Goal: Answer question/provide support: Share knowledge or assist other users

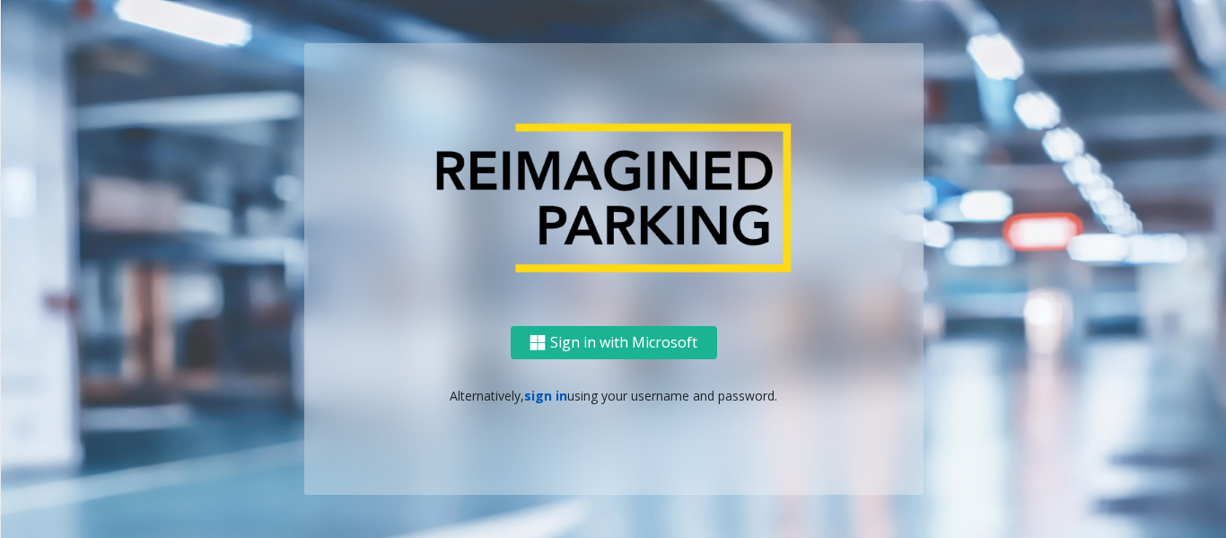
click at [552, 393] on link "sign in" at bounding box center [545, 395] width 43 height 17
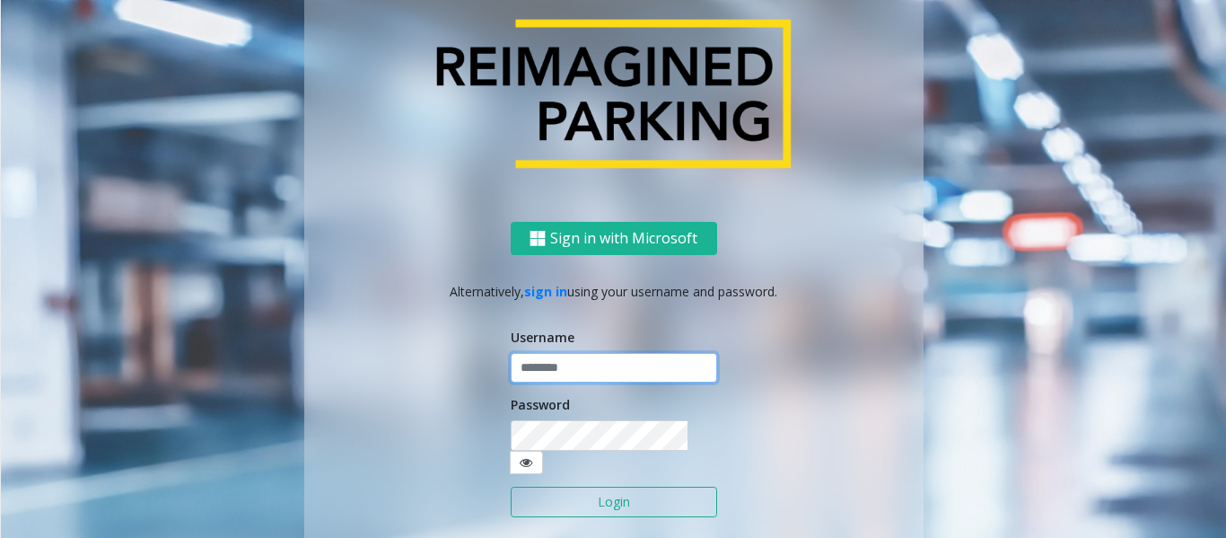
type input "******"
click at [568, 490] on button "Login" at bounding box center [614, 501] width 206 height 31
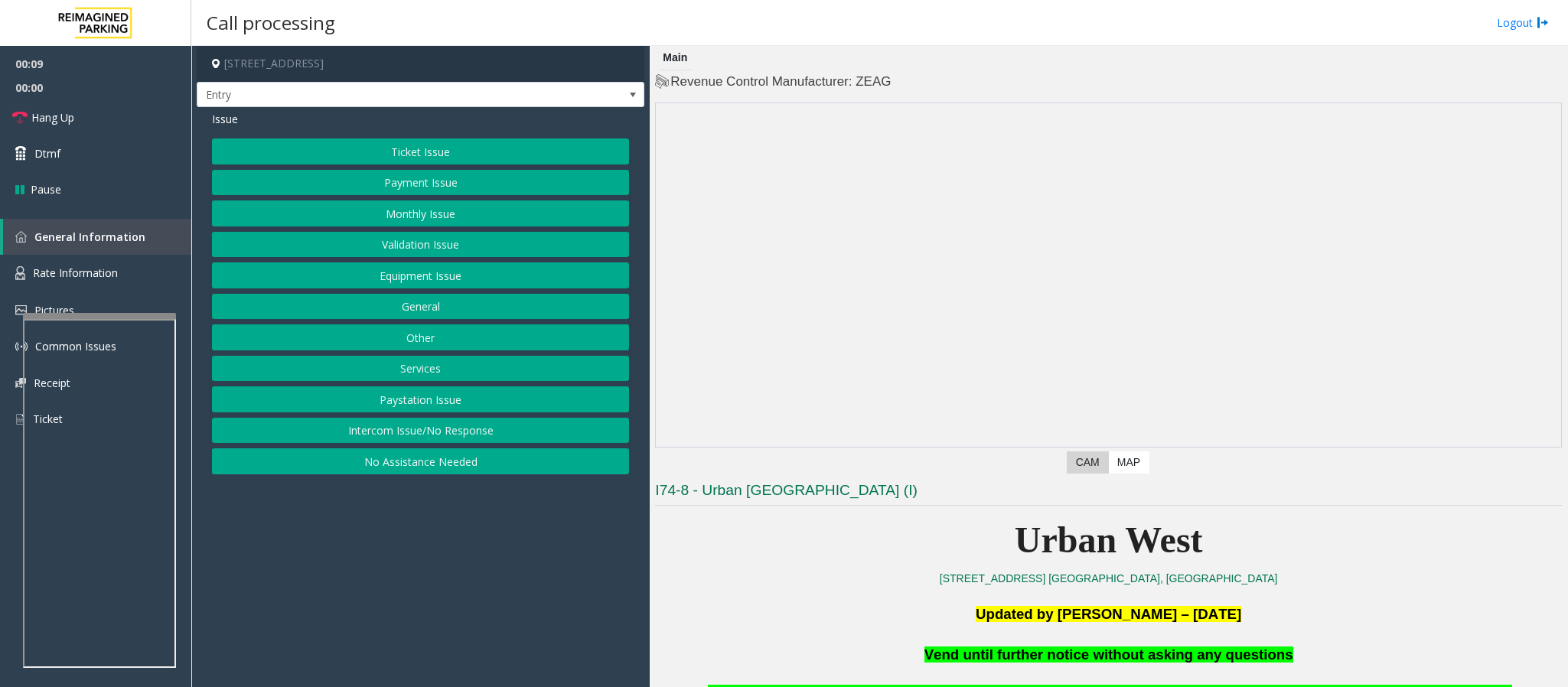
click at [397, 219] on button "Monthly Issue" at bounding box center [420, 213] width 417 height 26
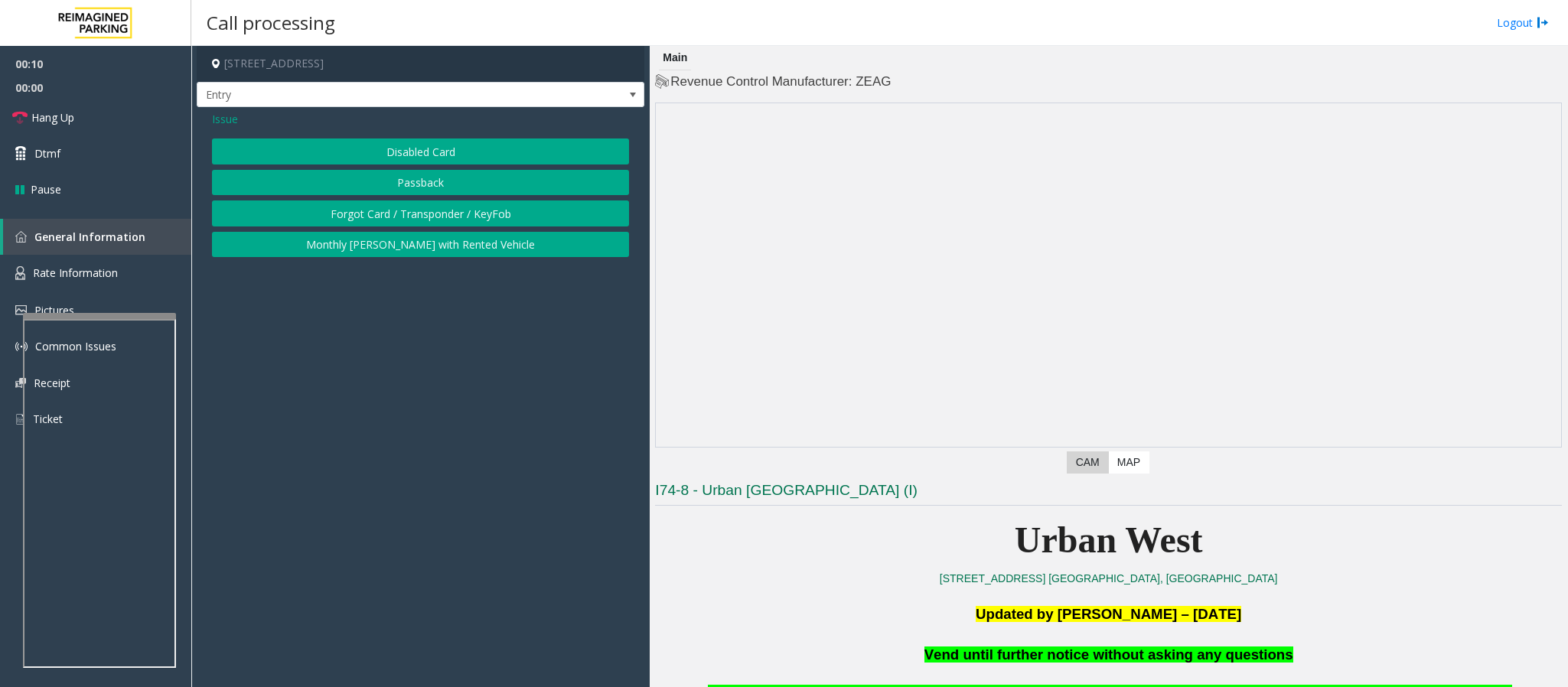
click at [391, 211] on button "Forgot Card / Transponder / KeyFob" at bounding box center [420, 213] width 417 height 26
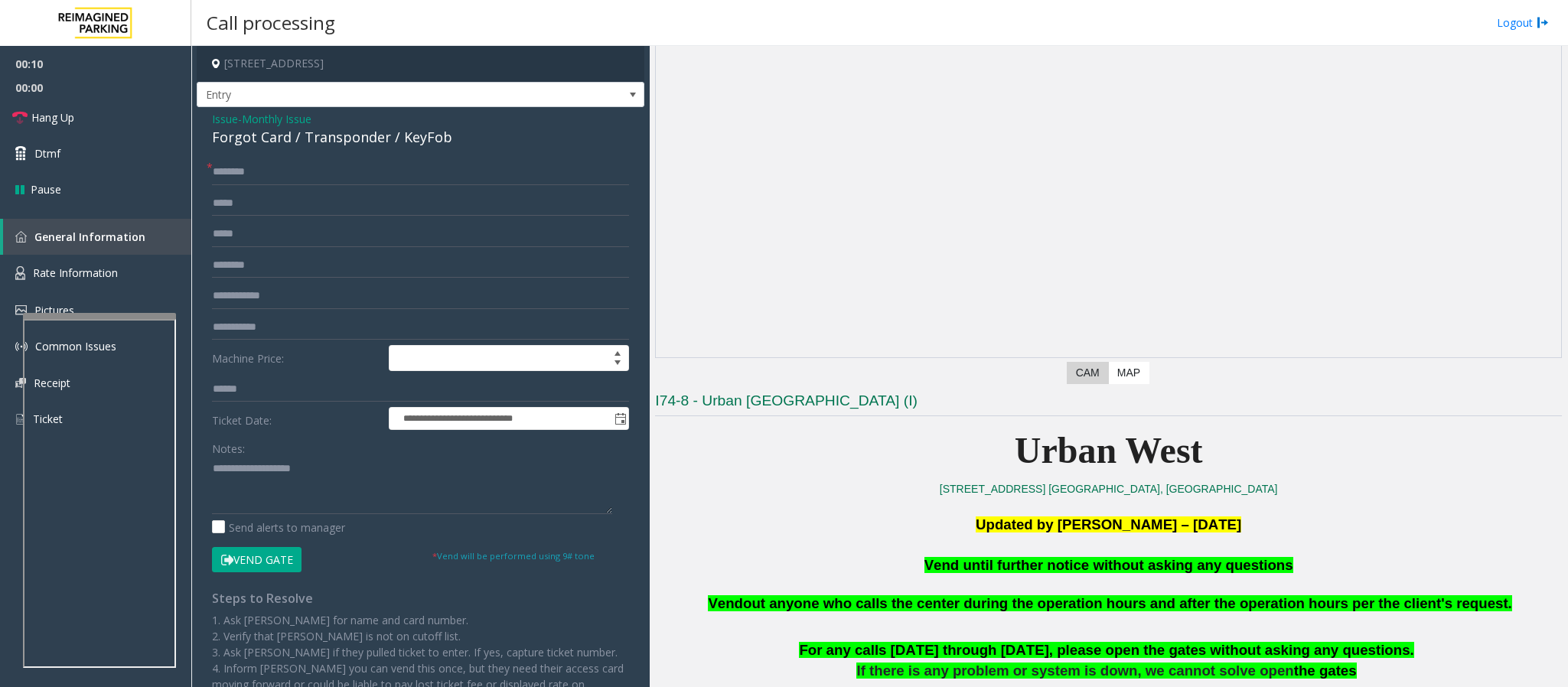
scroll to position [229, 0]
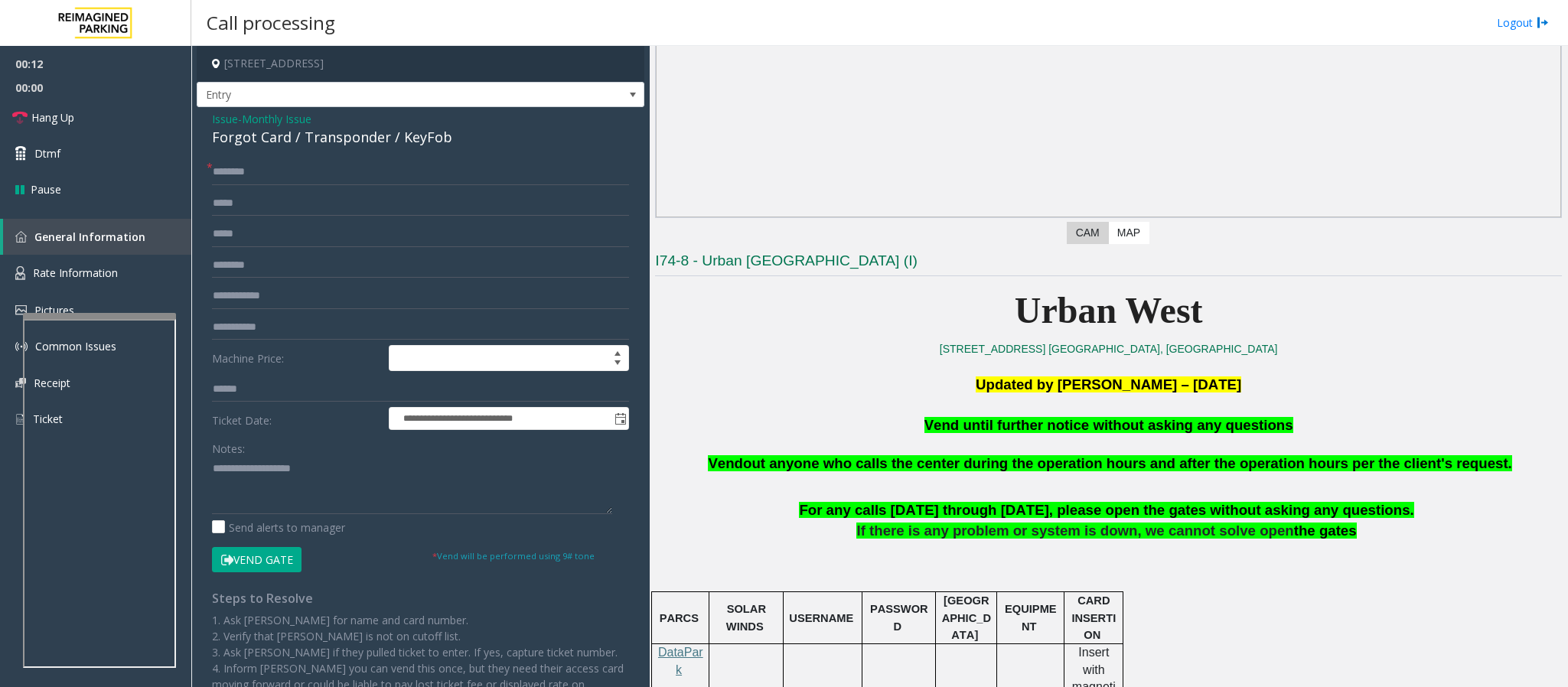
click at [236, 458] on button "Vend Gate" at bounding box center [257, 560] width 90 height 26
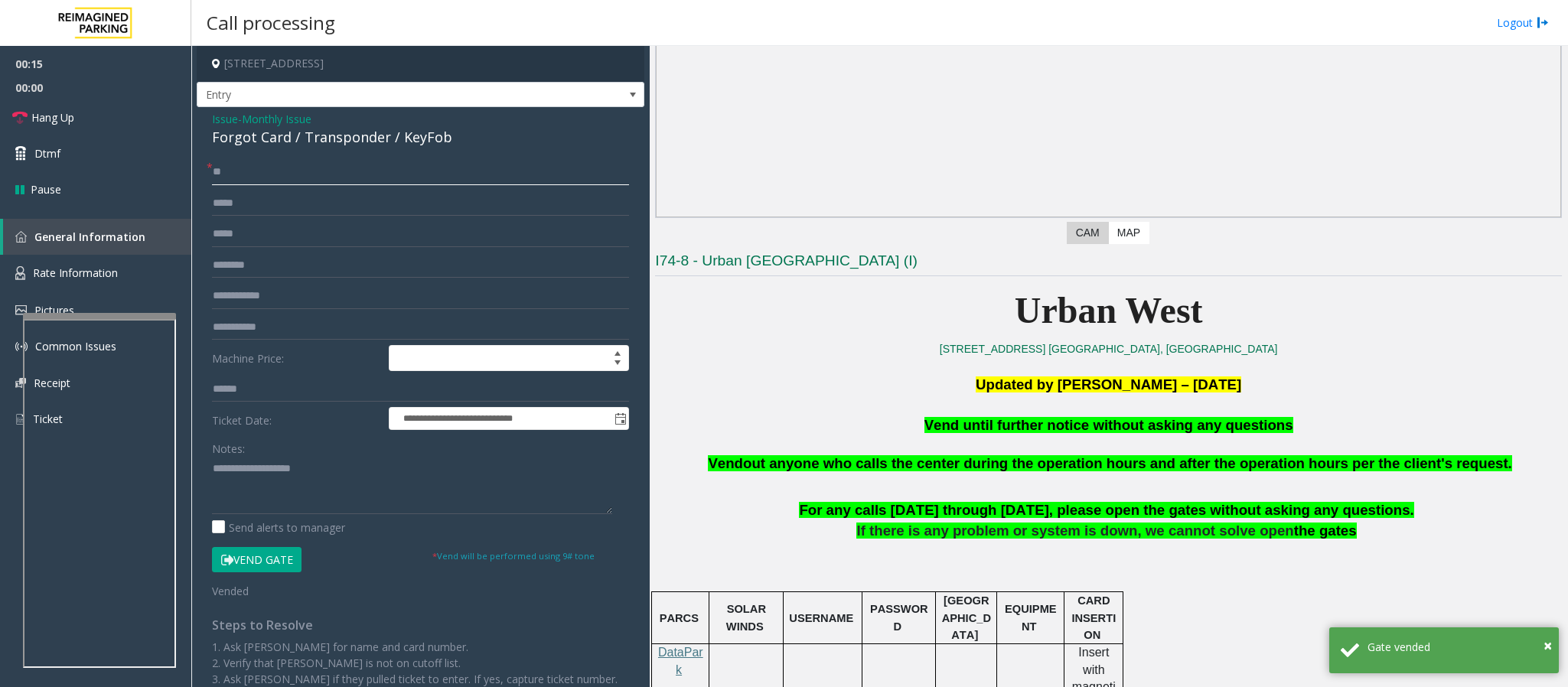
type input "**"
click at [1015, 439] on p "Vend out anyone who calls the center during the operation hours and after the o…" at bounding box center [1108, 465] width 907 height 56
click at [1019, 431] on span "Vend until further notice without asking any questions" at bounding box center [1108, 424] width 369 height 16
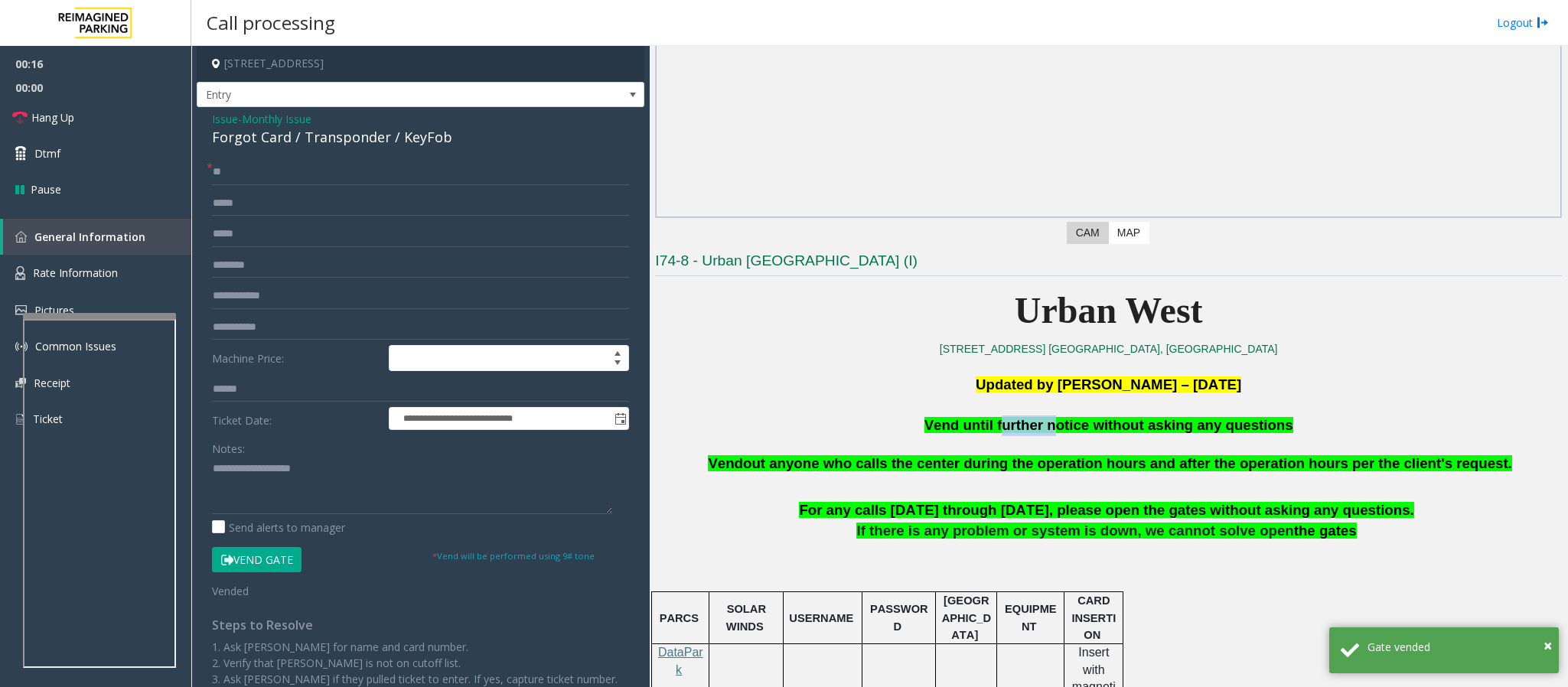
click at [1019, 431] on span "Vend until further notice without asking any questions" at bounding box center [1108, 424] width 369 height 16
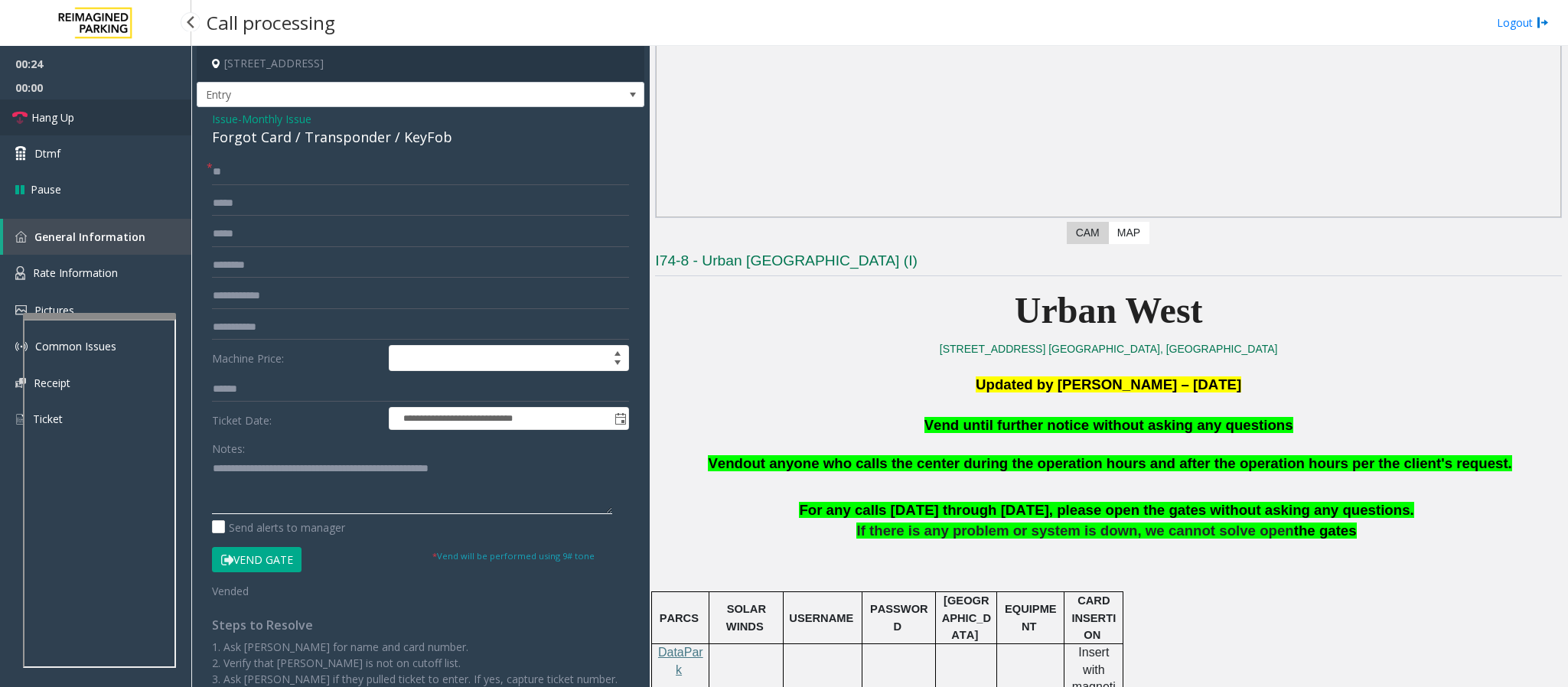
type textarea "**********"
click at [56, 124] on span "Hang Up" at bounding box center [53, 117] width 43 height 16
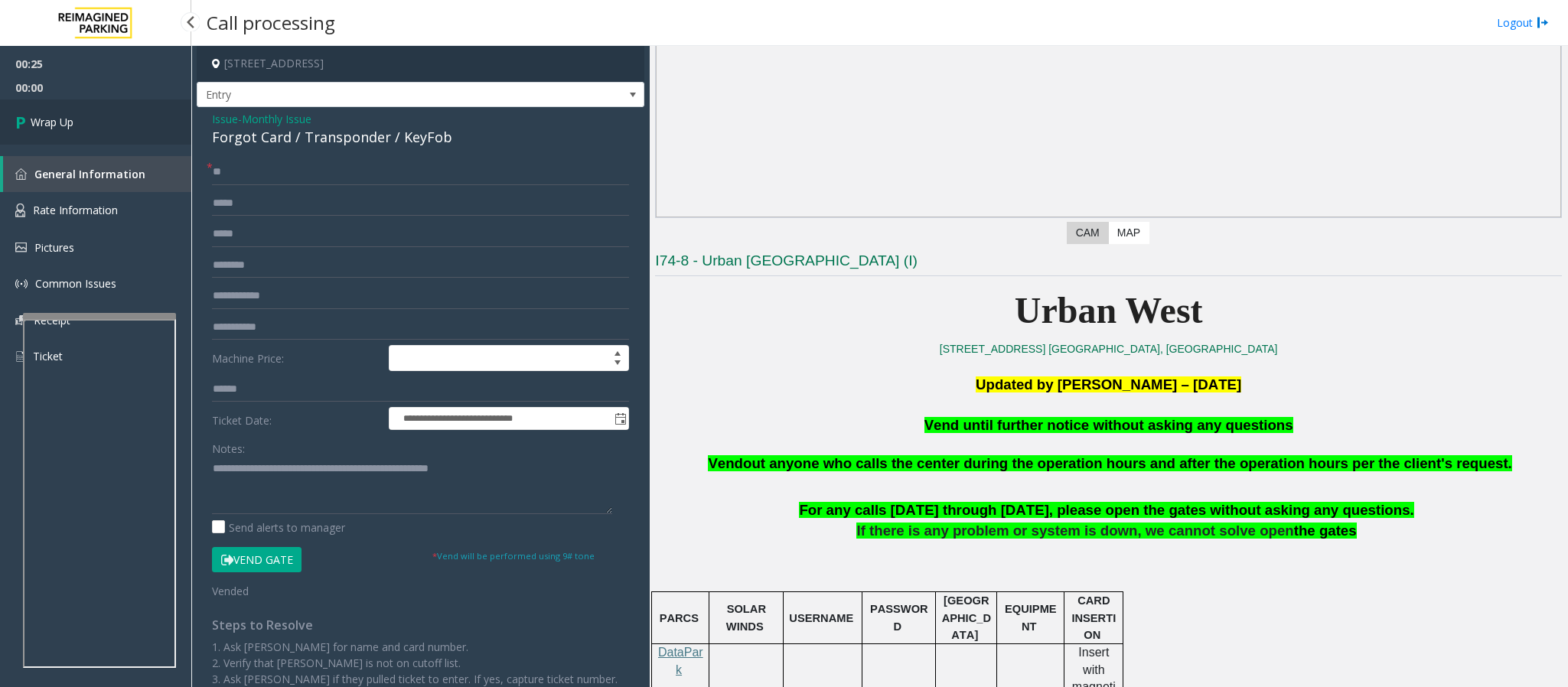
click at [56, 124] on span "Wrap Up" at bounding box center [52, 122] width 43 height 16
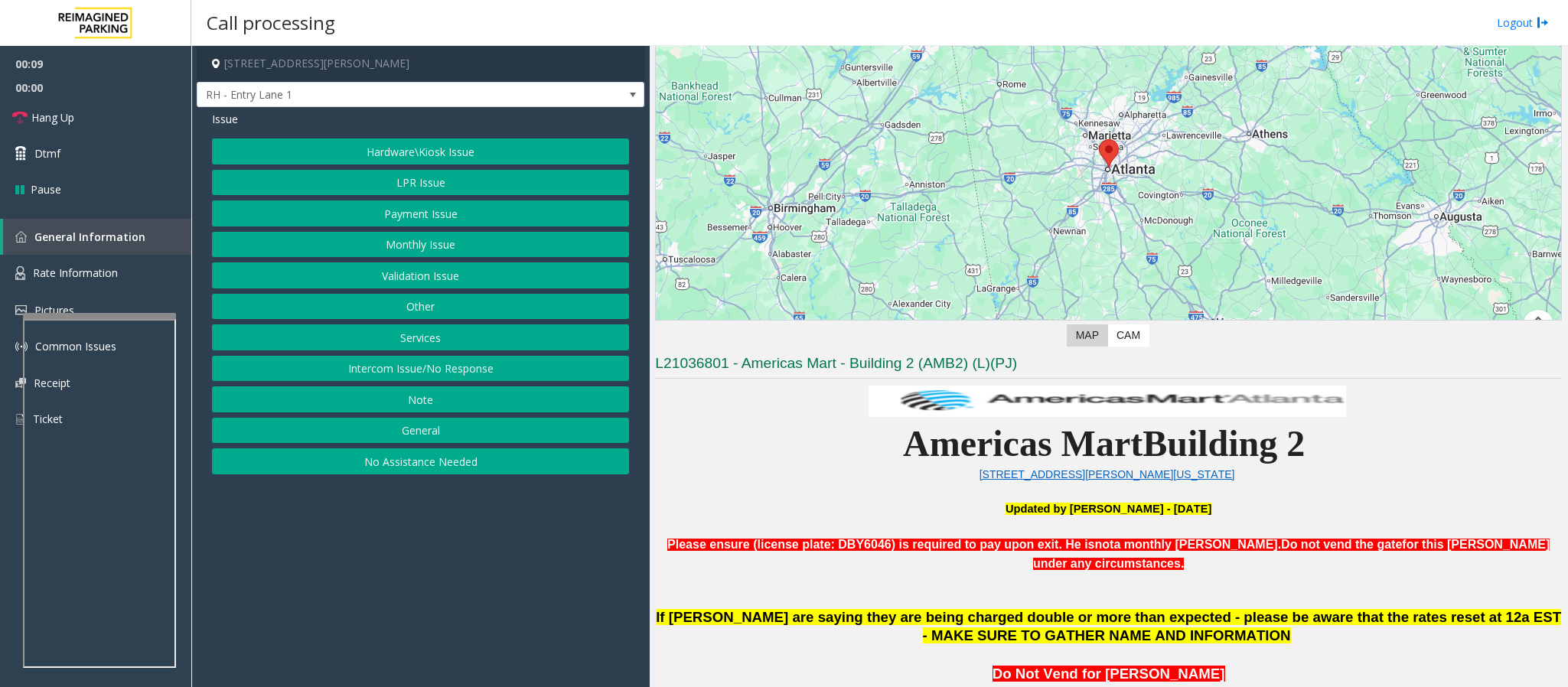
scroll to position [344, 0]
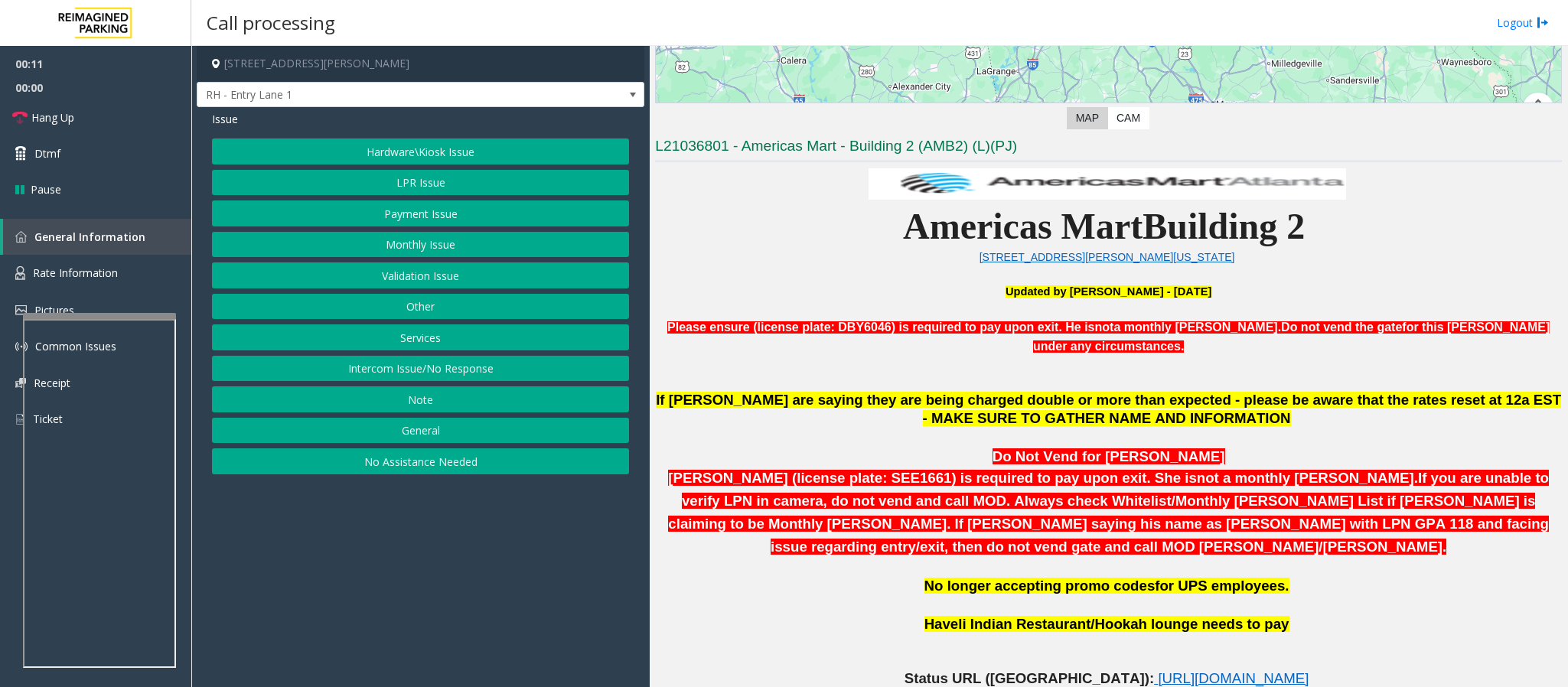
click at [343, 379] on button "Intercom Issue/No Response" at bounding box center [420, 368] width 417 height 26
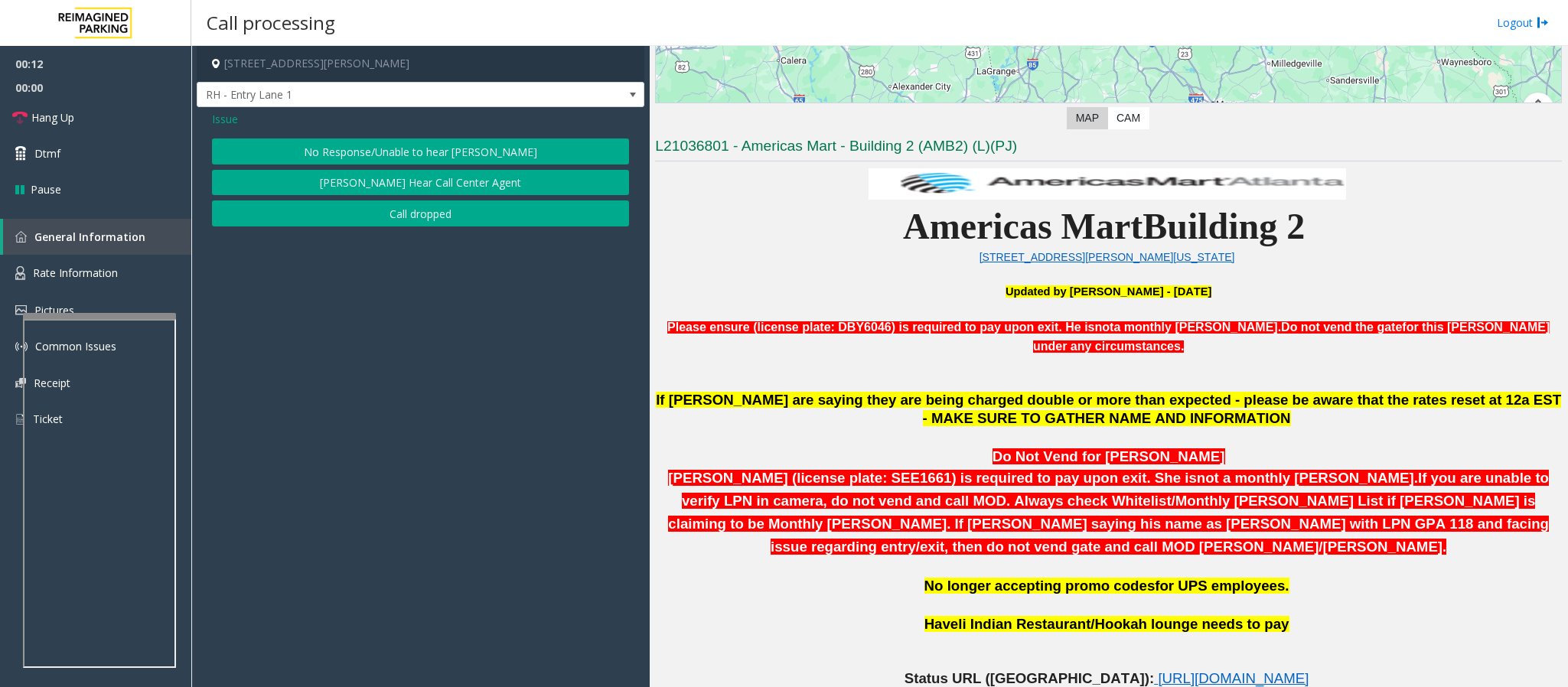
click at [320, 153] on button "No Response/Unable to hear [PERSON_NAME]" at bounding box center [420, 151] width 417 height 26
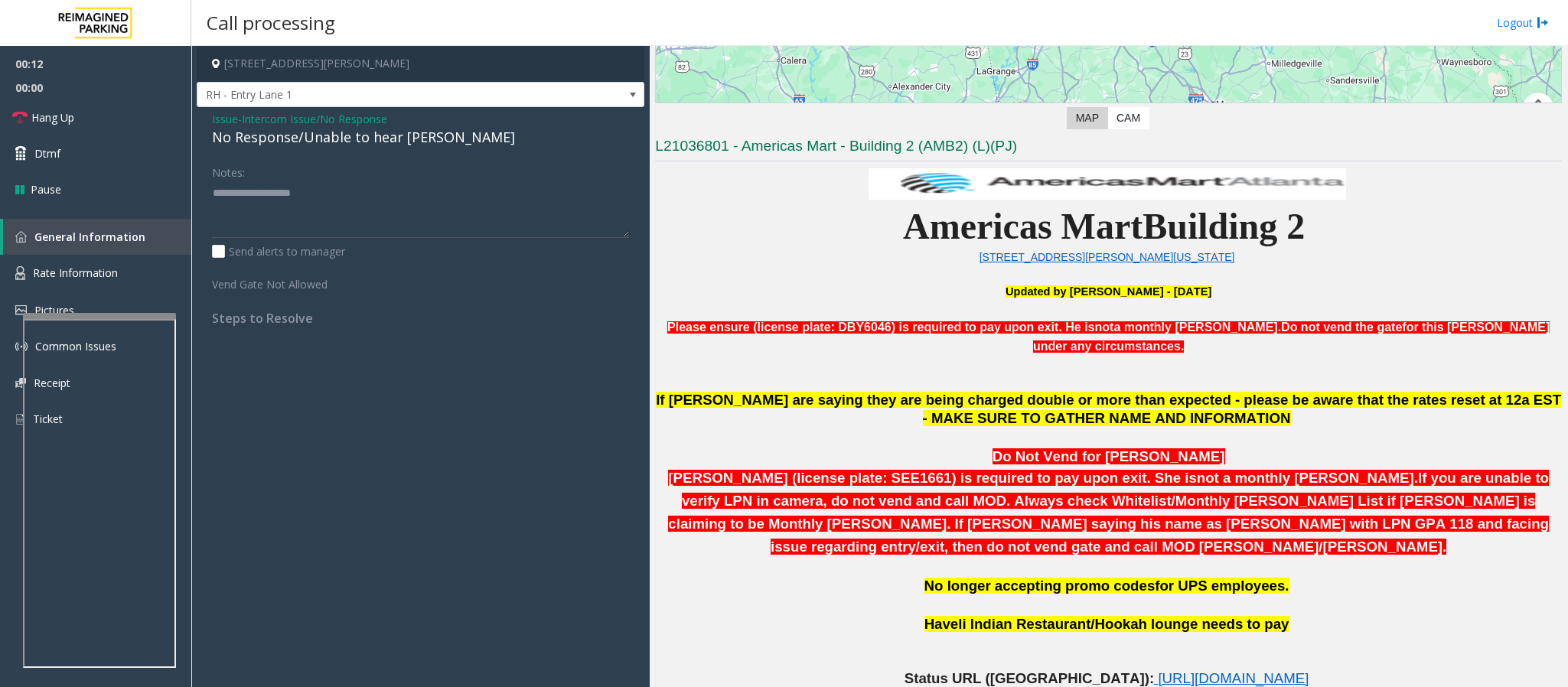
click at [317, 140] on div "No Response/Unable to hear [PERSON_NAME]" at bounding box center [420, 137] width 417 height 20
click at [317, 138] on div "No Response/Unable to hear [PERSON_NAME]" at bounding box center [420, 137] width 417 height 20
type textarea "**********"
click at [38, 122] on span "Hang Up" at bounding box center [53, 117] width 43 height 16
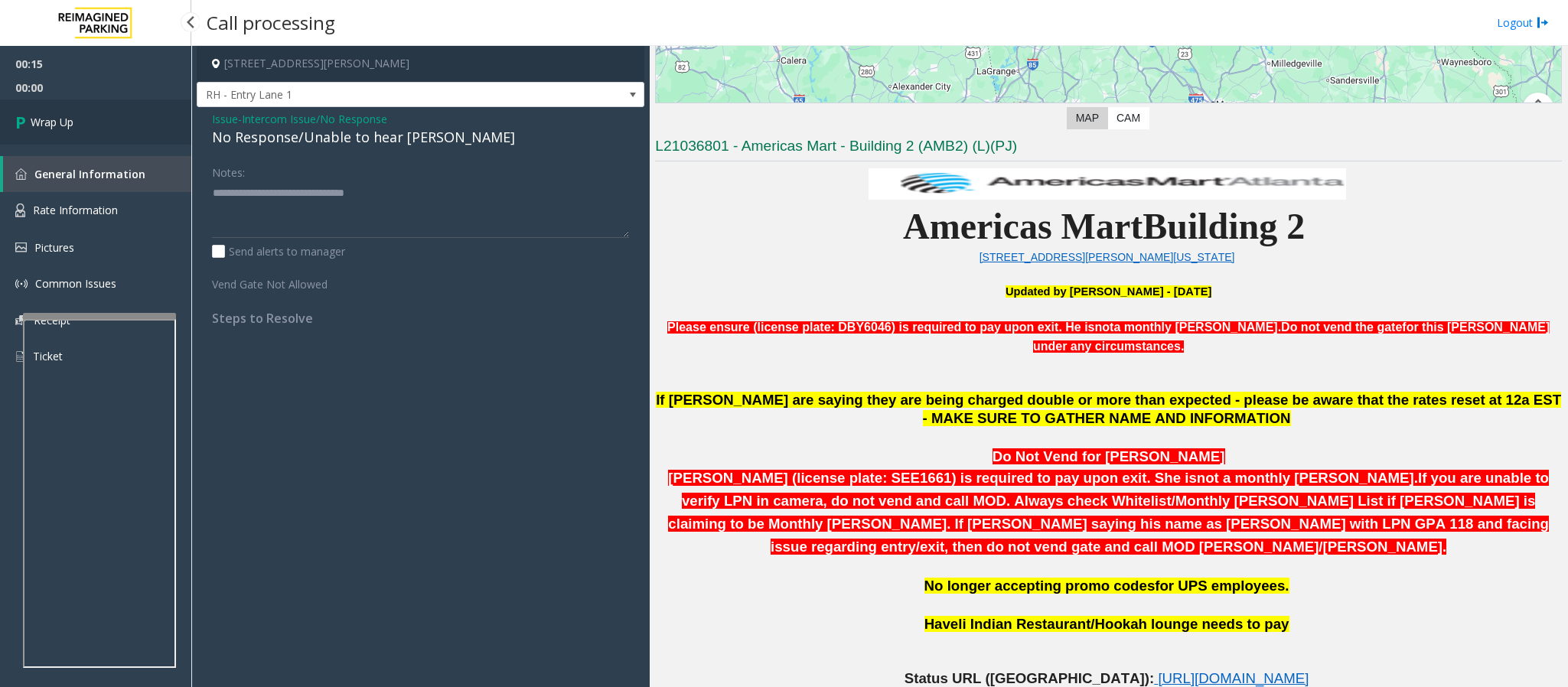
click at [85, 113] on link "Wrap Up" at bounding box center [95, 122] width 191 height 45
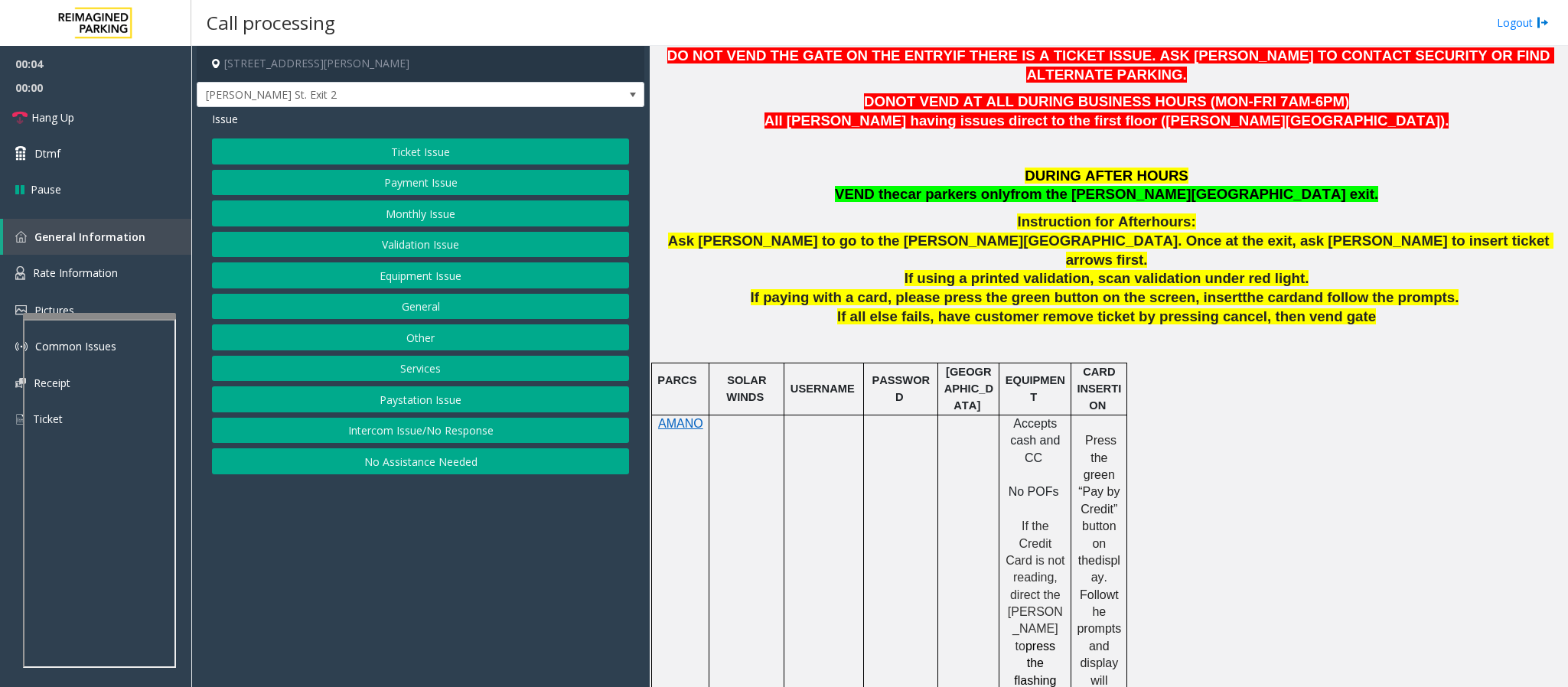
scroll to position [574, 0]
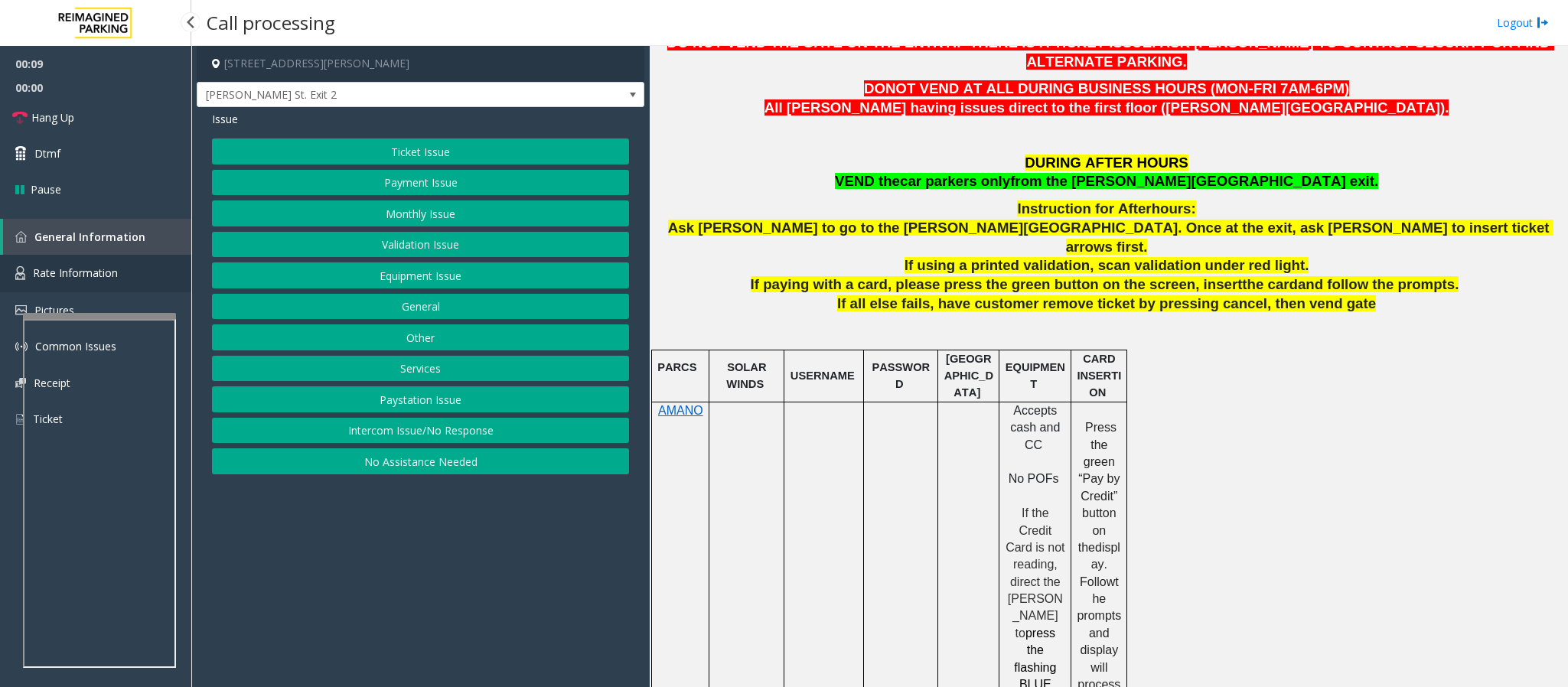
click at [87, 274] on span "Rate Information" at bounding box center [76, 272] width 85 height 14
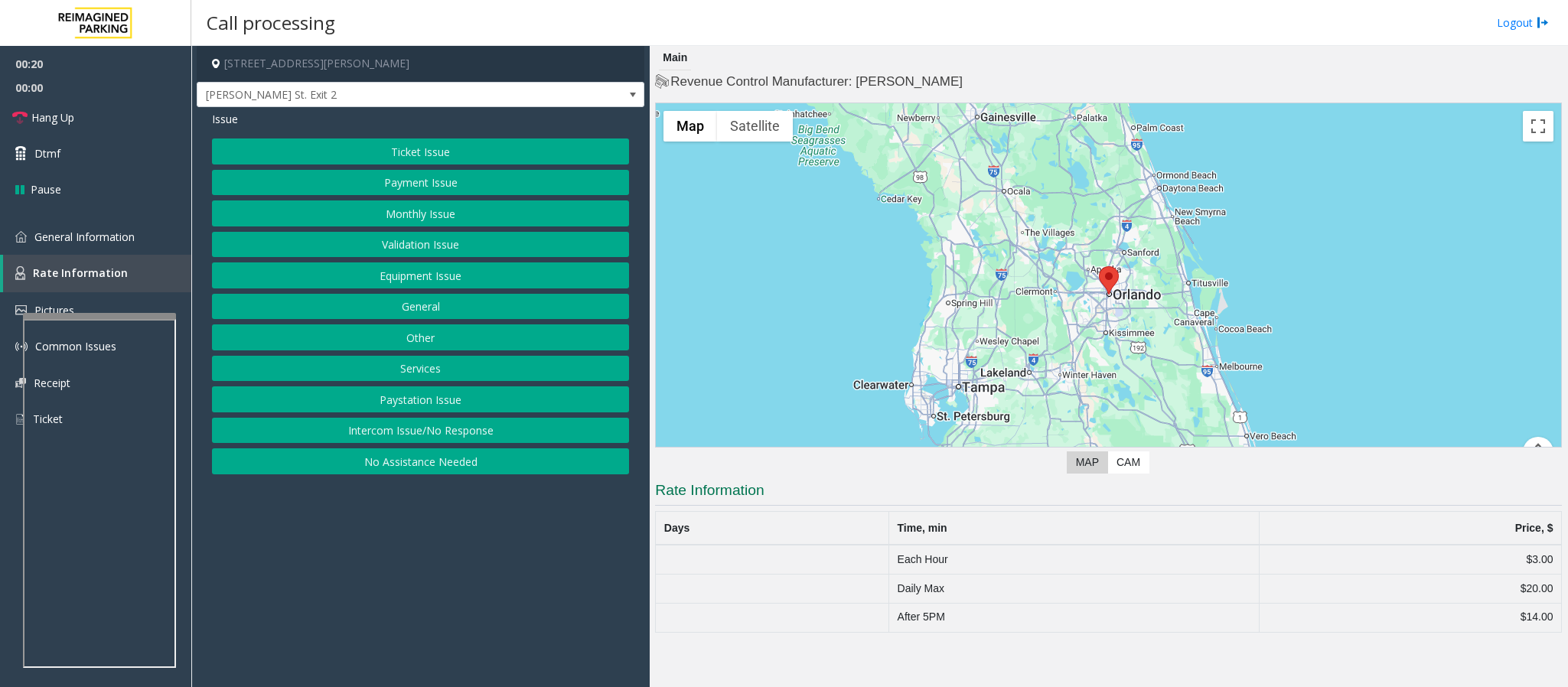
click at [418, 279] on button "Equipment Issue" at bounding box center [420, 275] width 417 height 26
click at [225, 120] on span "Issue" at bounding box center [225, 118] width 26 height 16
click at [423, 333] on button "Other" at bounding box center [420, 338] width 417 height 26
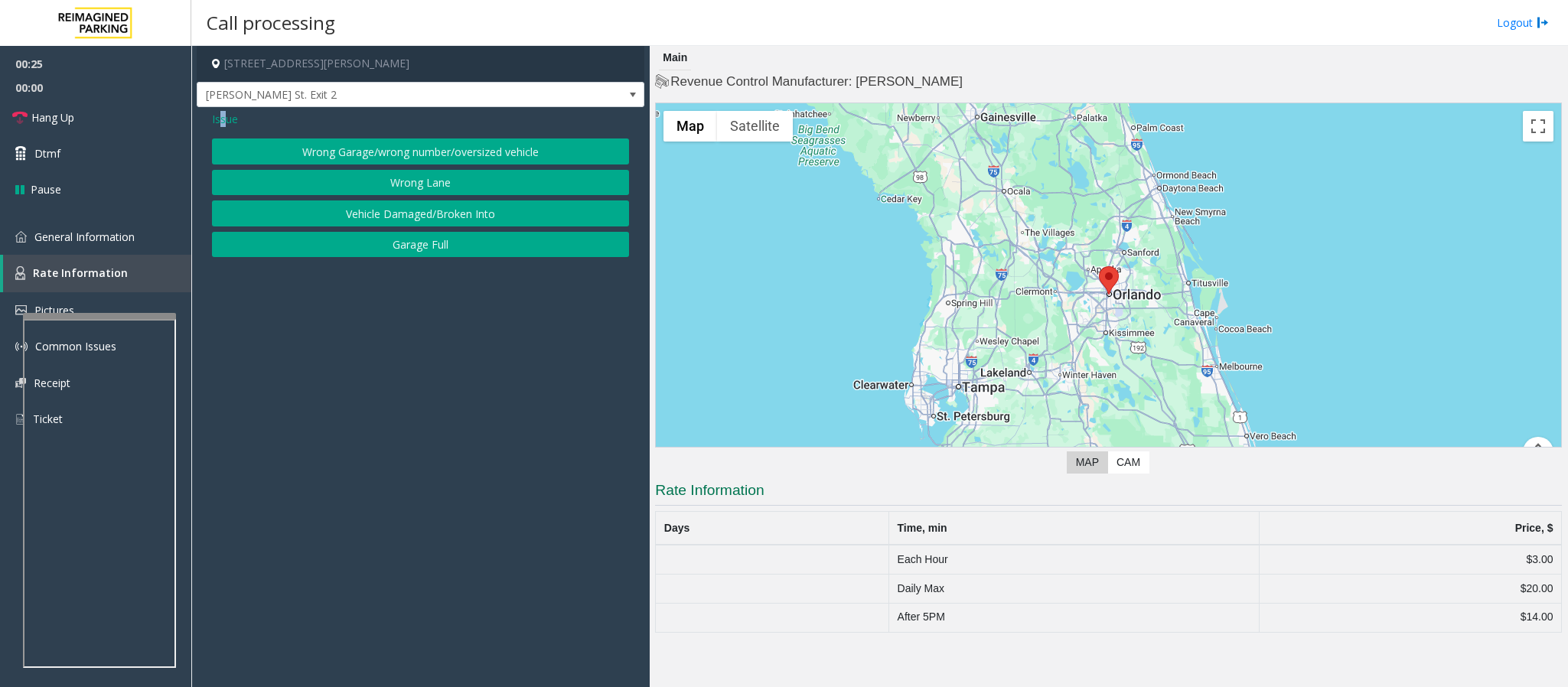
click at [351, 152] on button "Wrong Garage/wrong number/oversized vehicle" at bounding box center [420, 151] width 417 height 26
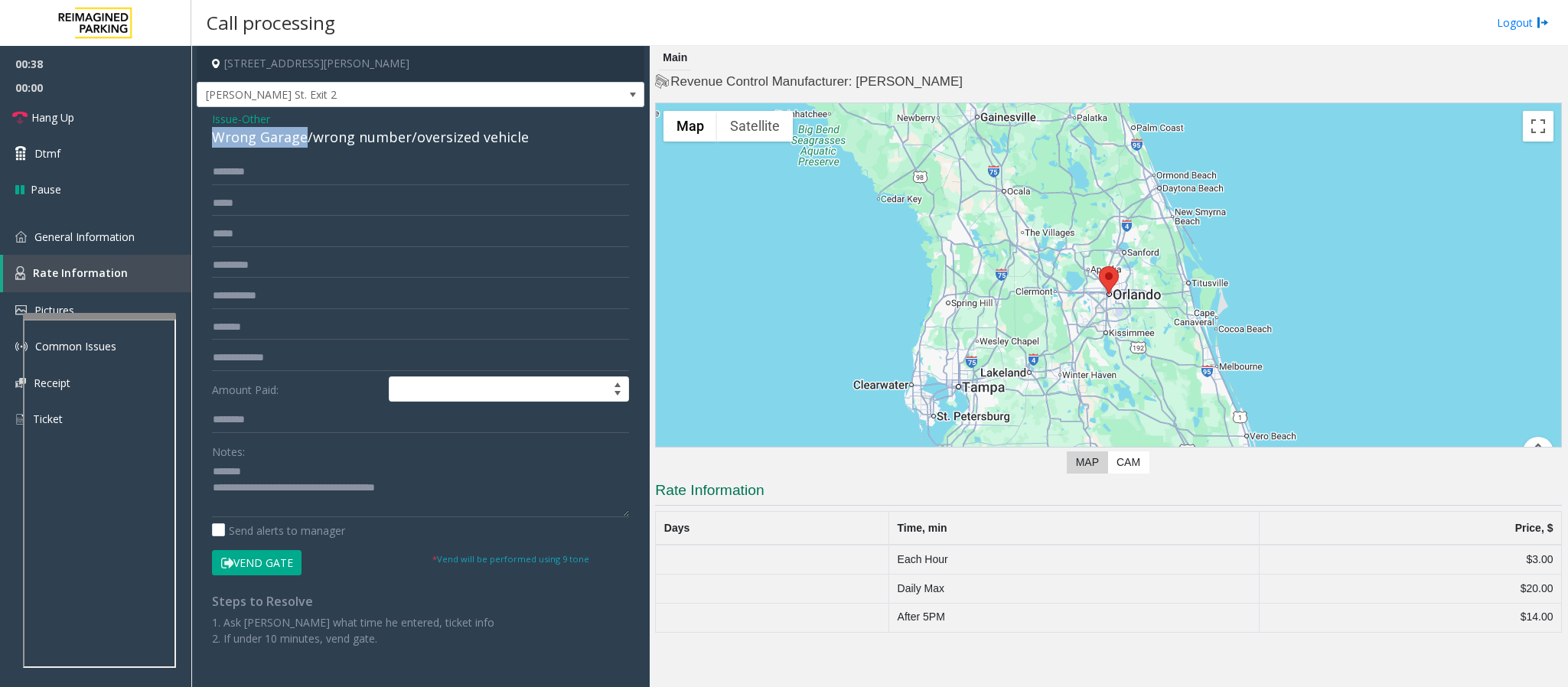
drag, startPoint x: 210, startPoint y: 142, endPoint x: 304, endPoint y: 146, distance: 94.1
click at [304, 146] on div "Issue - Other Wrong Garage/wrong number/oversized vehicle Amount Paid: Notes: S…" at bounding box center [420, 384] width 448 height 555
click at [104, 117] on link "Hang Up" at bounding box center [95, 118] width 191 height 36
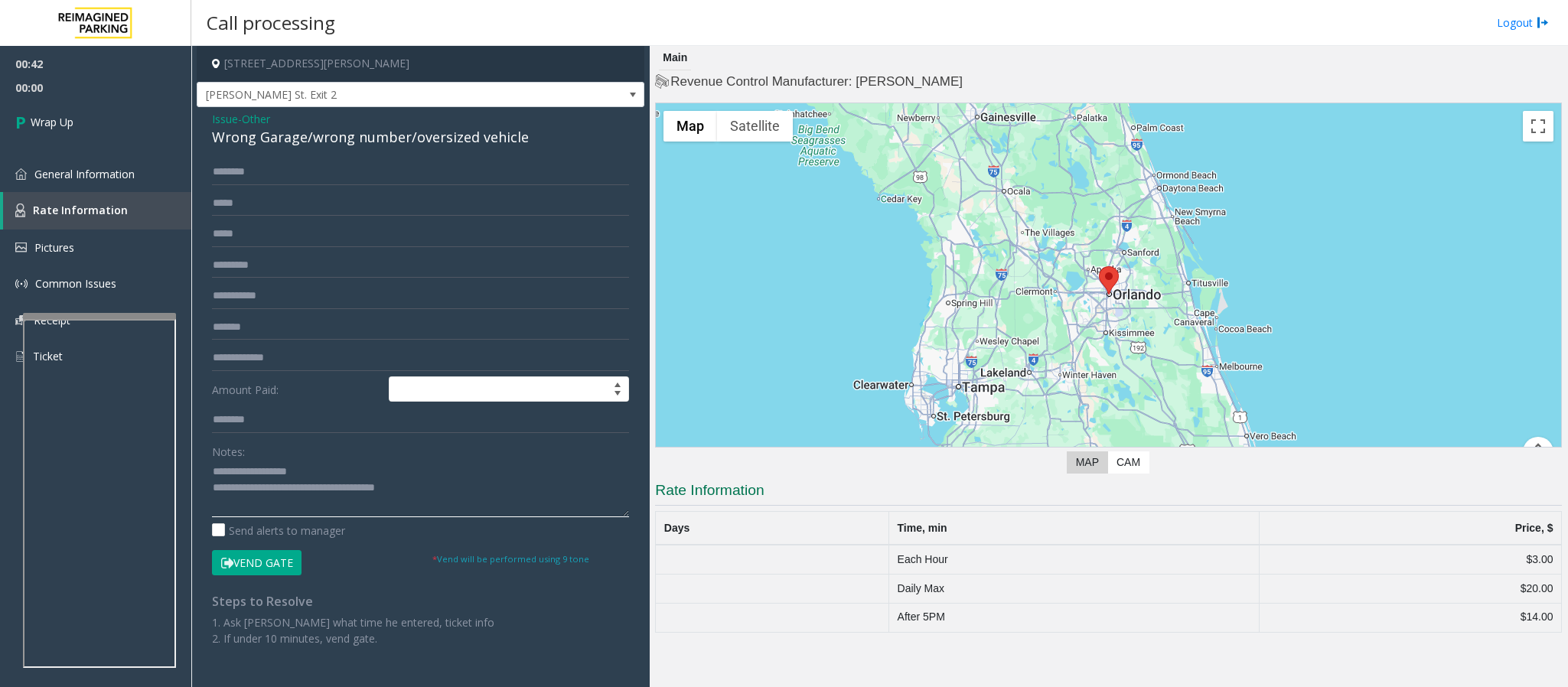
drag, startPoint x: 438, startPoint y: 484, endPoint x: 273, endPoint y: 489, distance: 165.1
click at [273, 458] on textarea at bounding box center [420, 488] width 417 height 57
type textarea "**********"
click at [51, 130] on span "Wrap Up" at bounding box center [52, 122] width 43 height 16
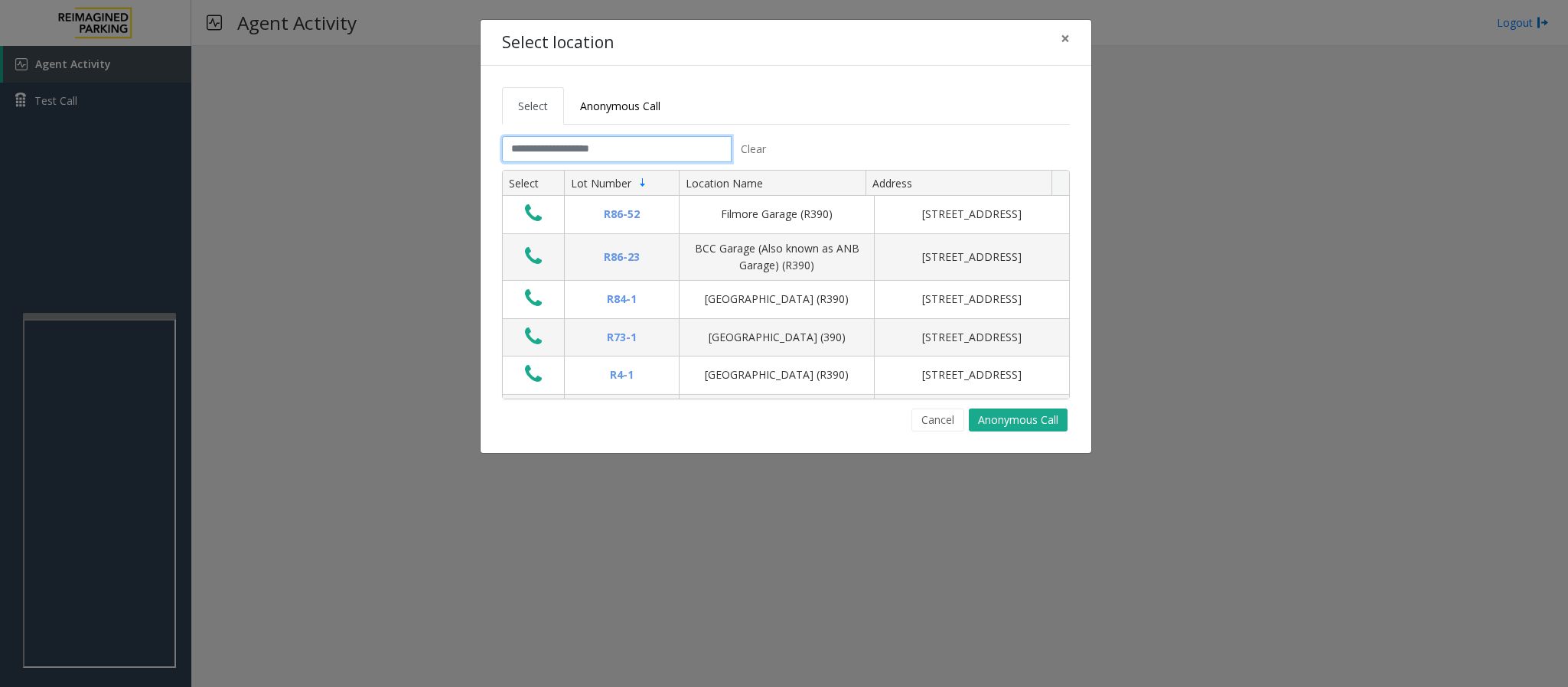
click at [556, 153] on input "text" at bounding box center [616, 149] width 229 height 26
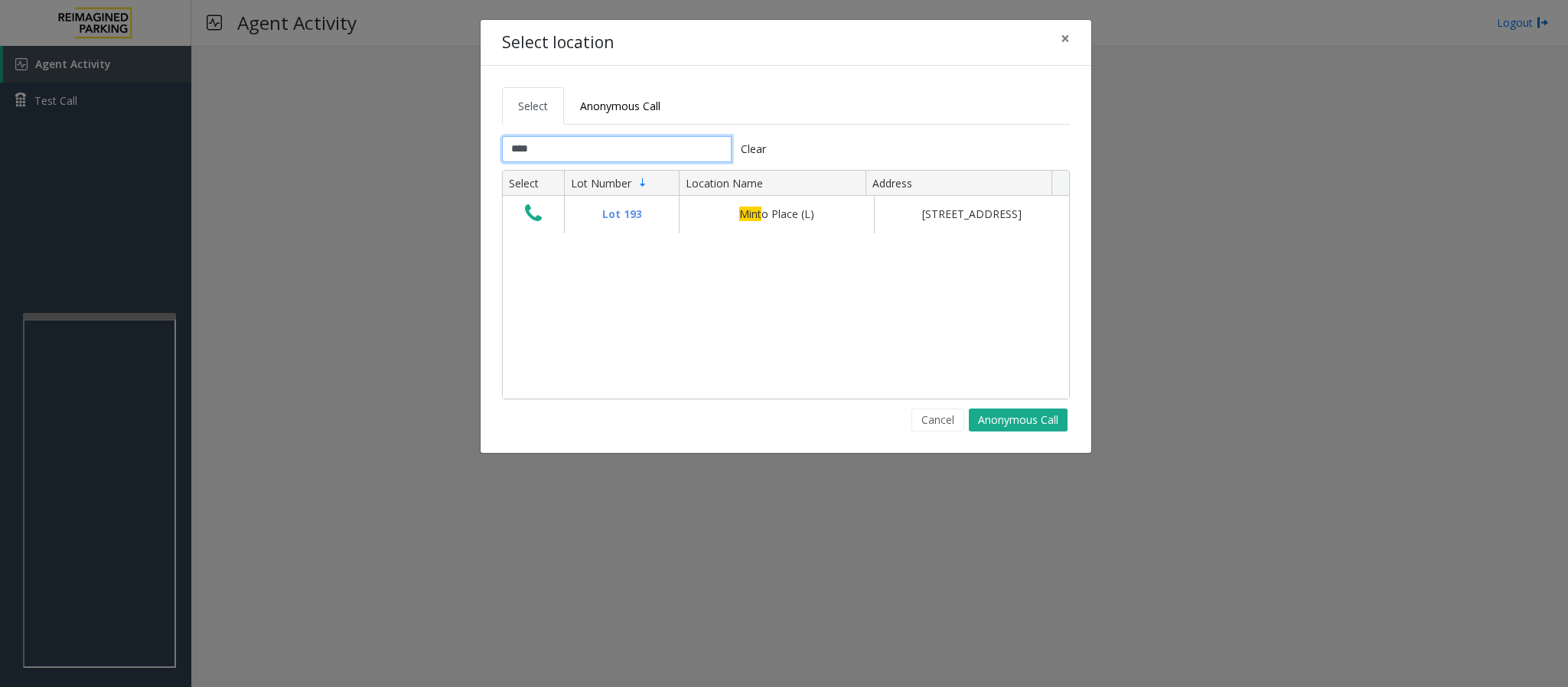
type input "****"
click at [942, 424] on button "Cancel" at bounding box center [938, 419] width 53 height 23
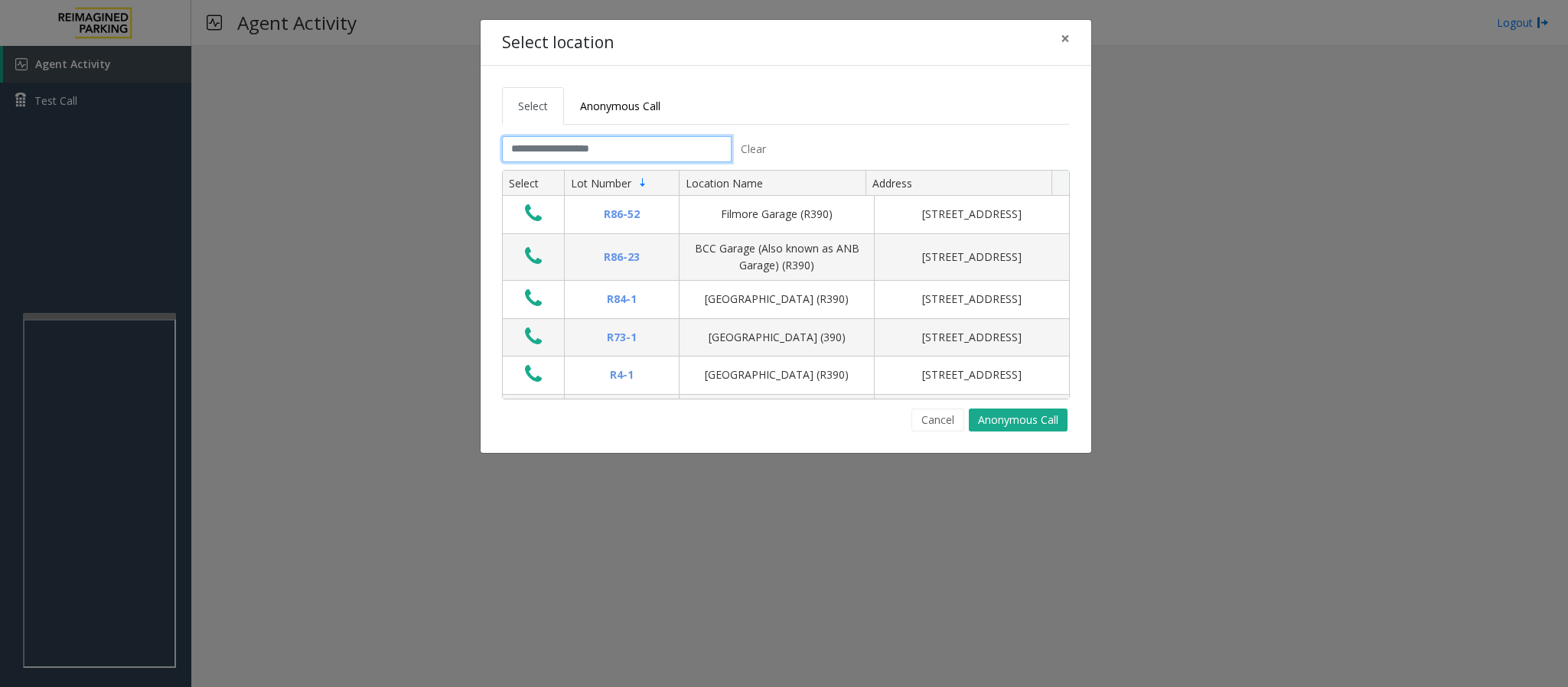
click at [524, 149] on input "text" at bounding box center [616, 149] width 229 height 26
click at [934, 419] on button "Cancel" at bounding box center [938, 419] width 53 height 23
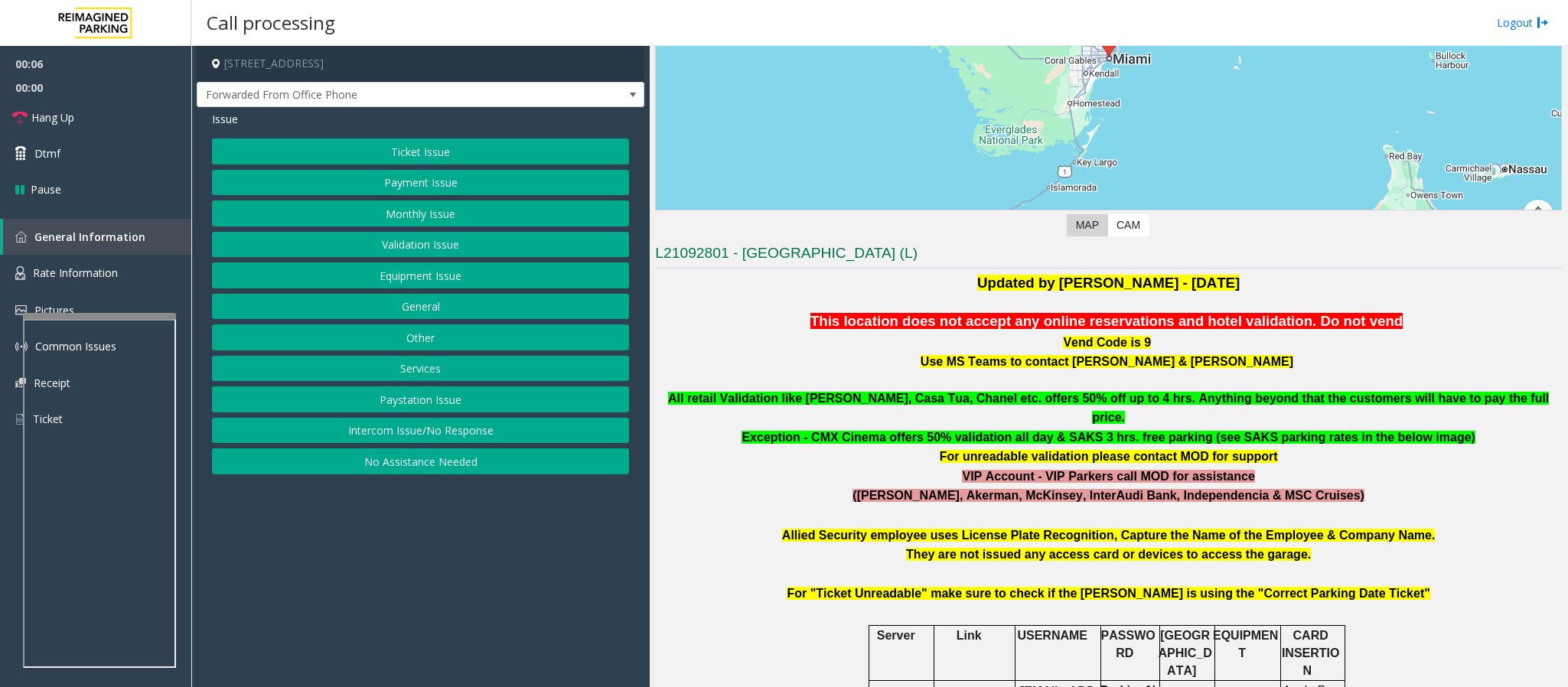
scroll to position [344, 0]
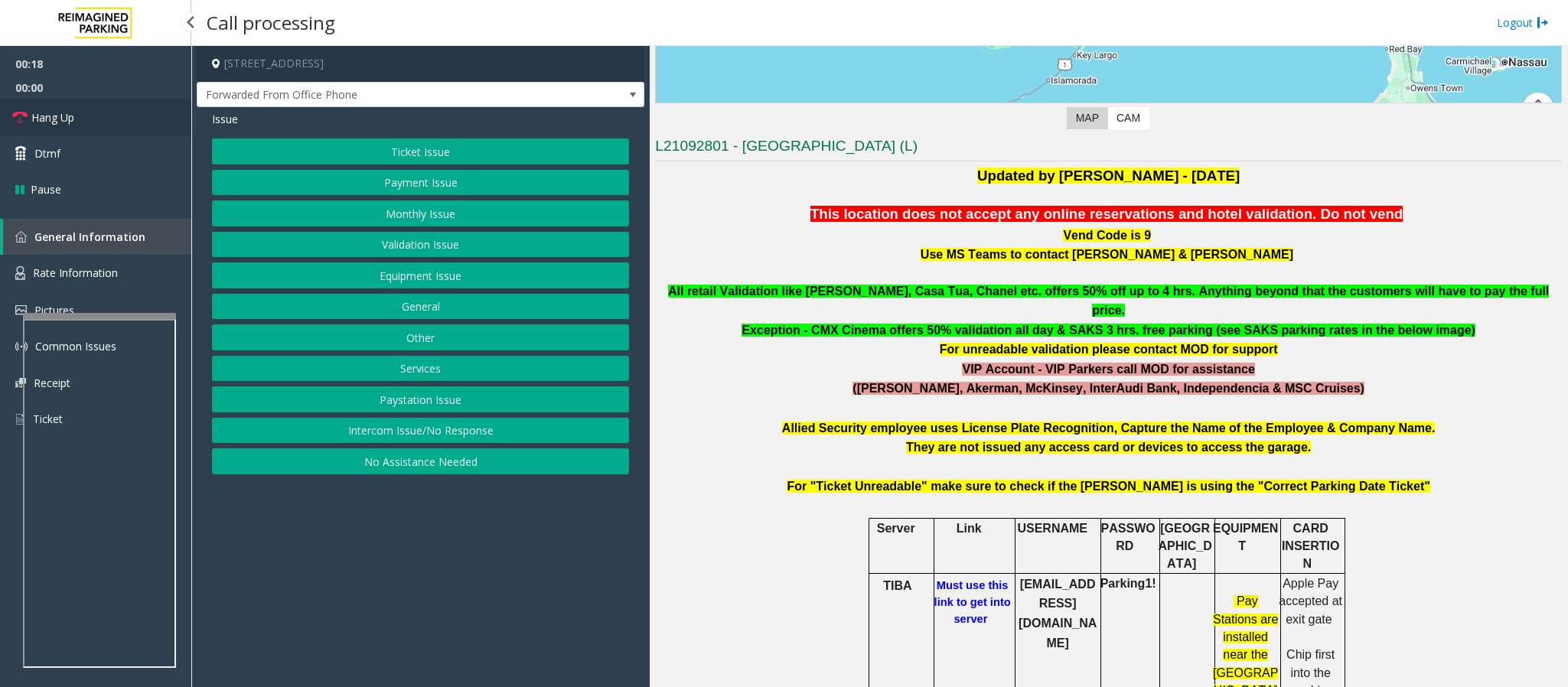
click at [71, 104] on link "Hang Up" at bounding box center [95, 118] width 191 height 36
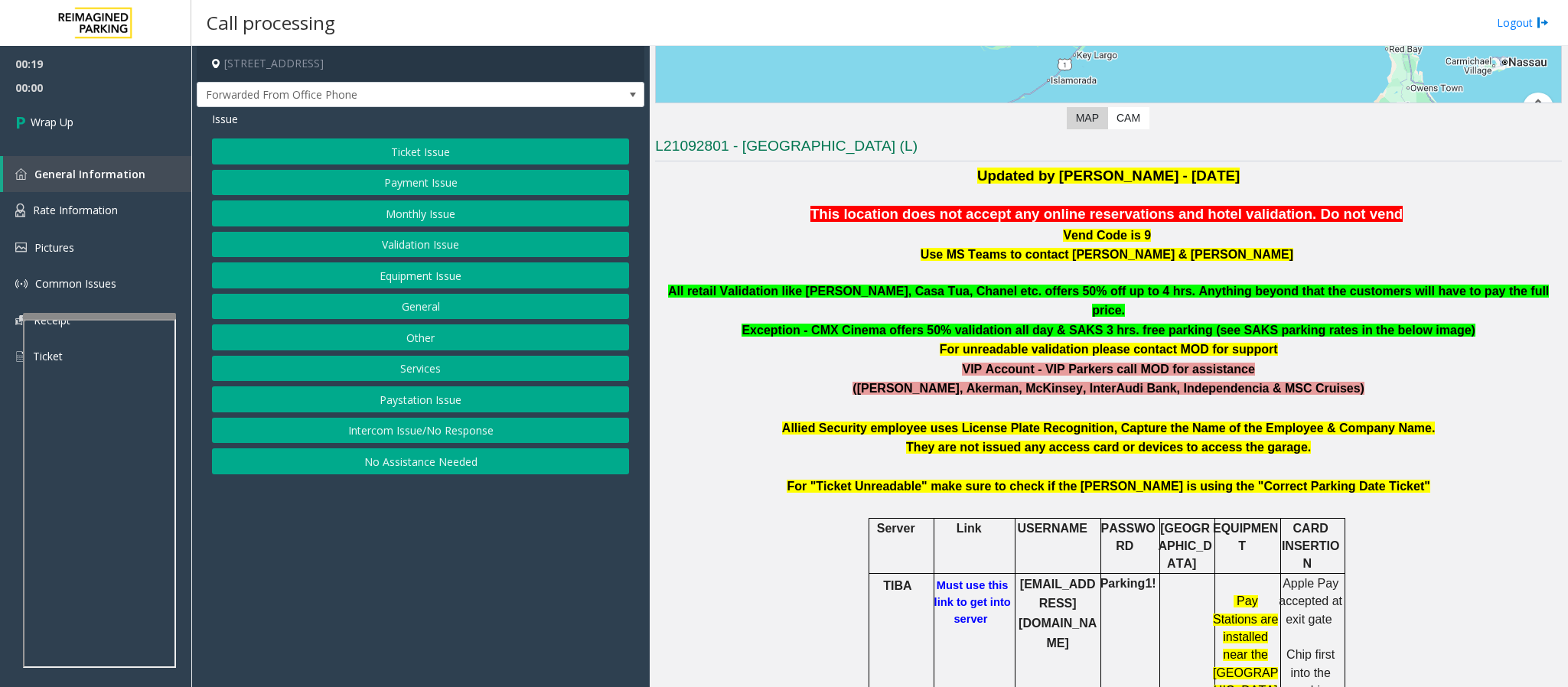
click at [438, 458] on button "No Assistance Needed" at bounding box center [420, 461] width 417 height 26
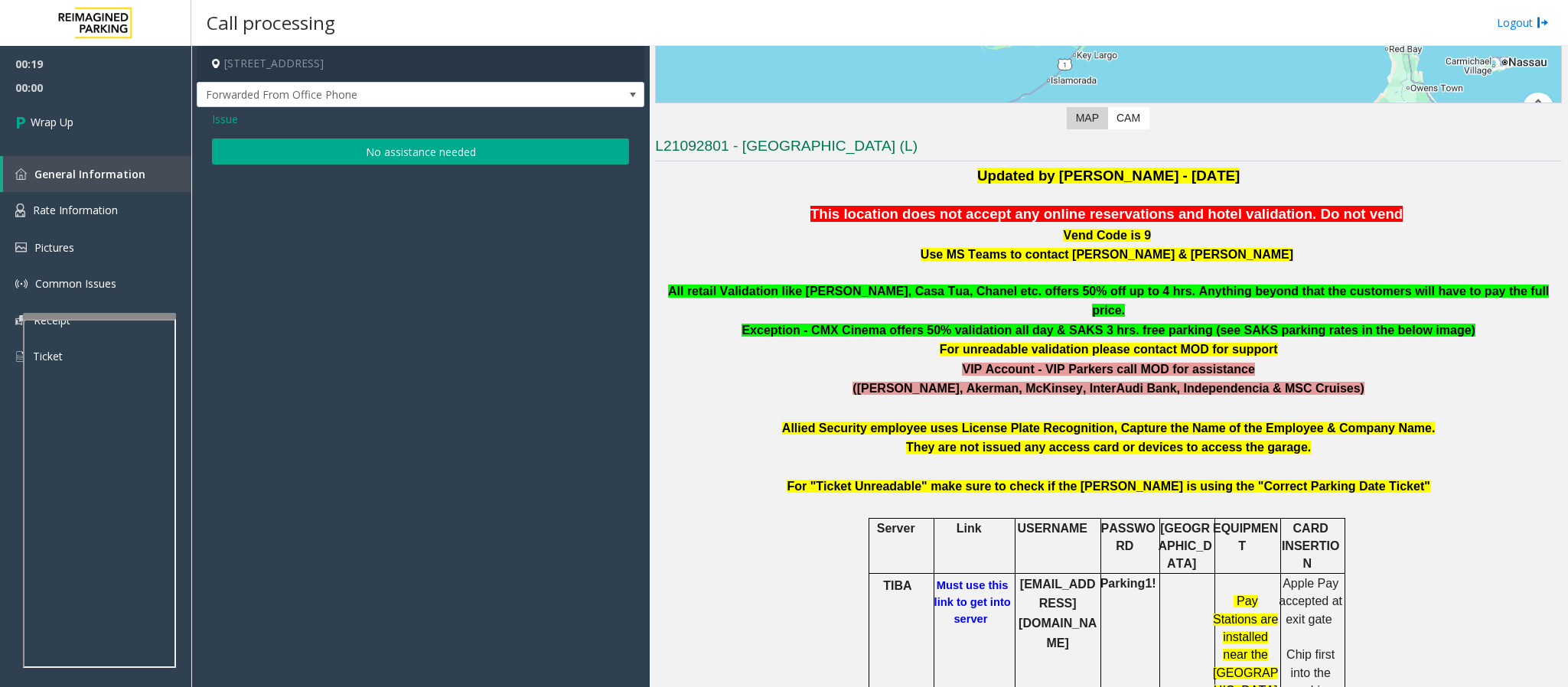
click at [336, 143] on button "No assistance needed" at bounding box center [420, 151] width 417 height 26
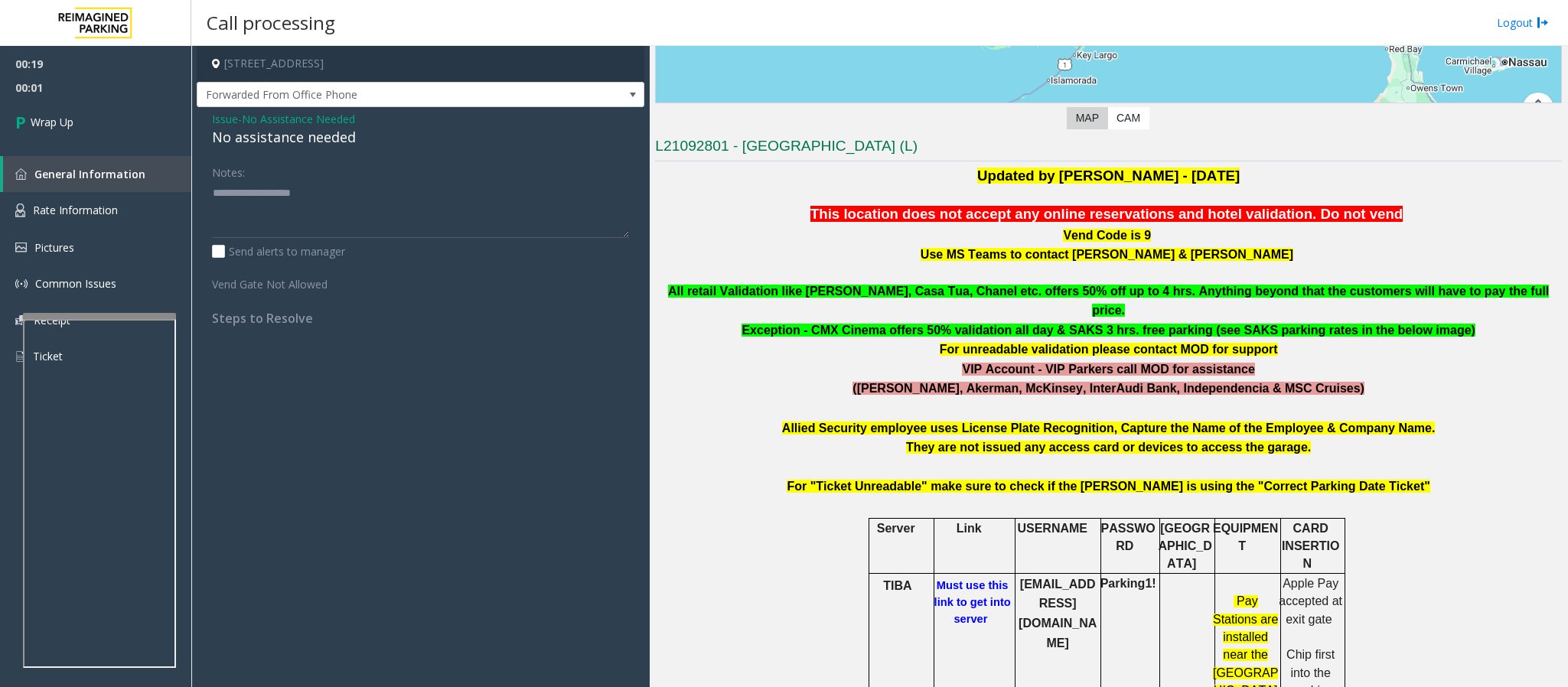
click at [263, 141] on div "No assistance needed" at bounding box center [420, 137] width 417 height 20
type textarea "**********"
click at [147, 141] on link "Wrap Up" at bounding box center [95, 122] width 191 height 45
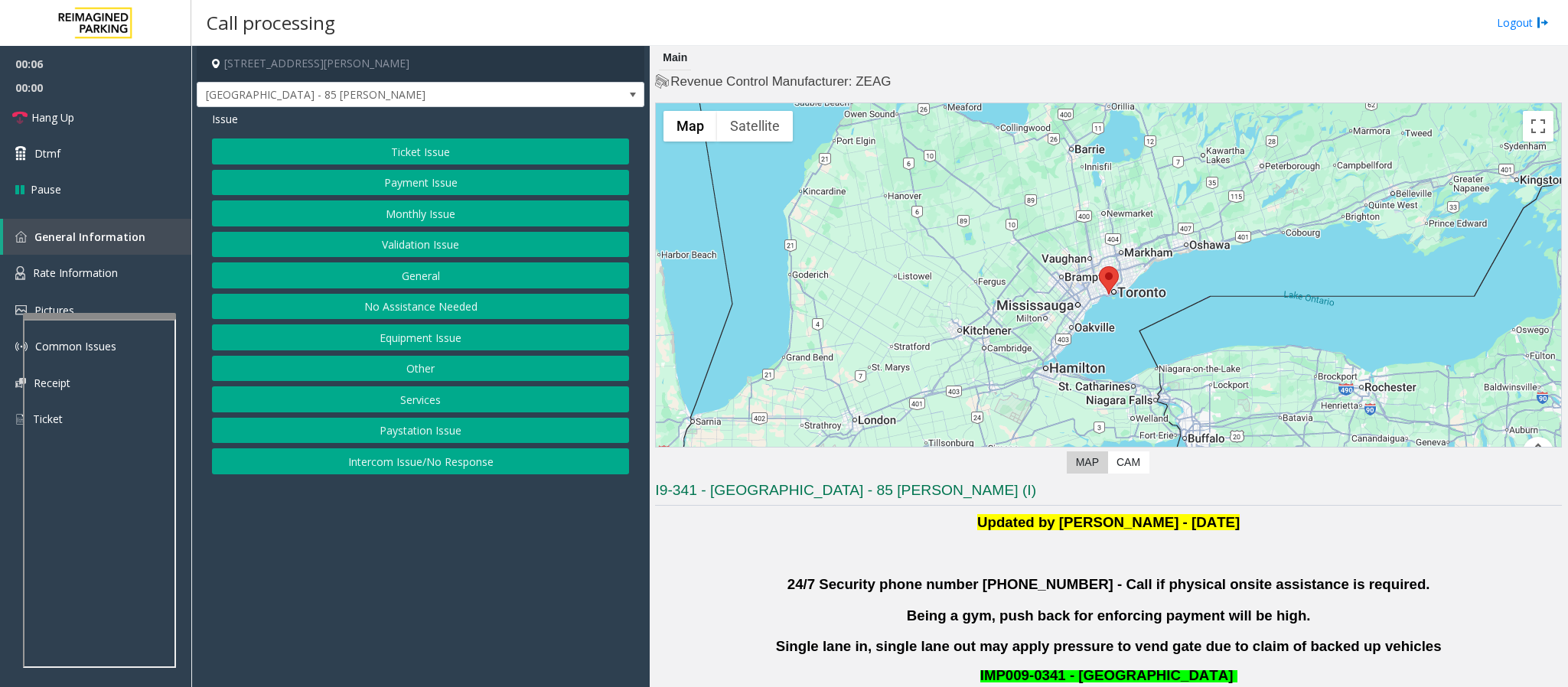
click at [368, 216] on button "Monthly Issue" at bounding box center [420, 213] width 417 height 26
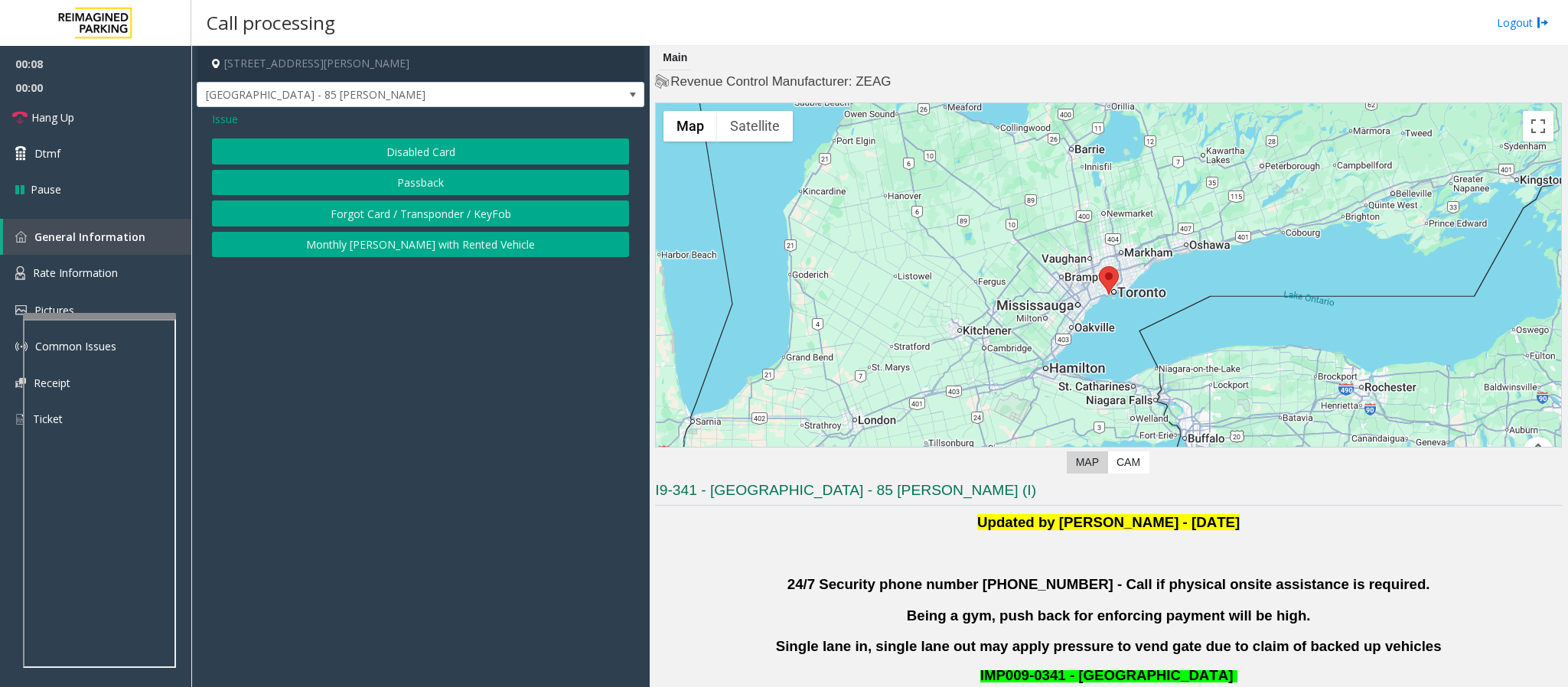
click at [214, 120] on span "Issue" at bounding box center [225, 118] width 26 height 16
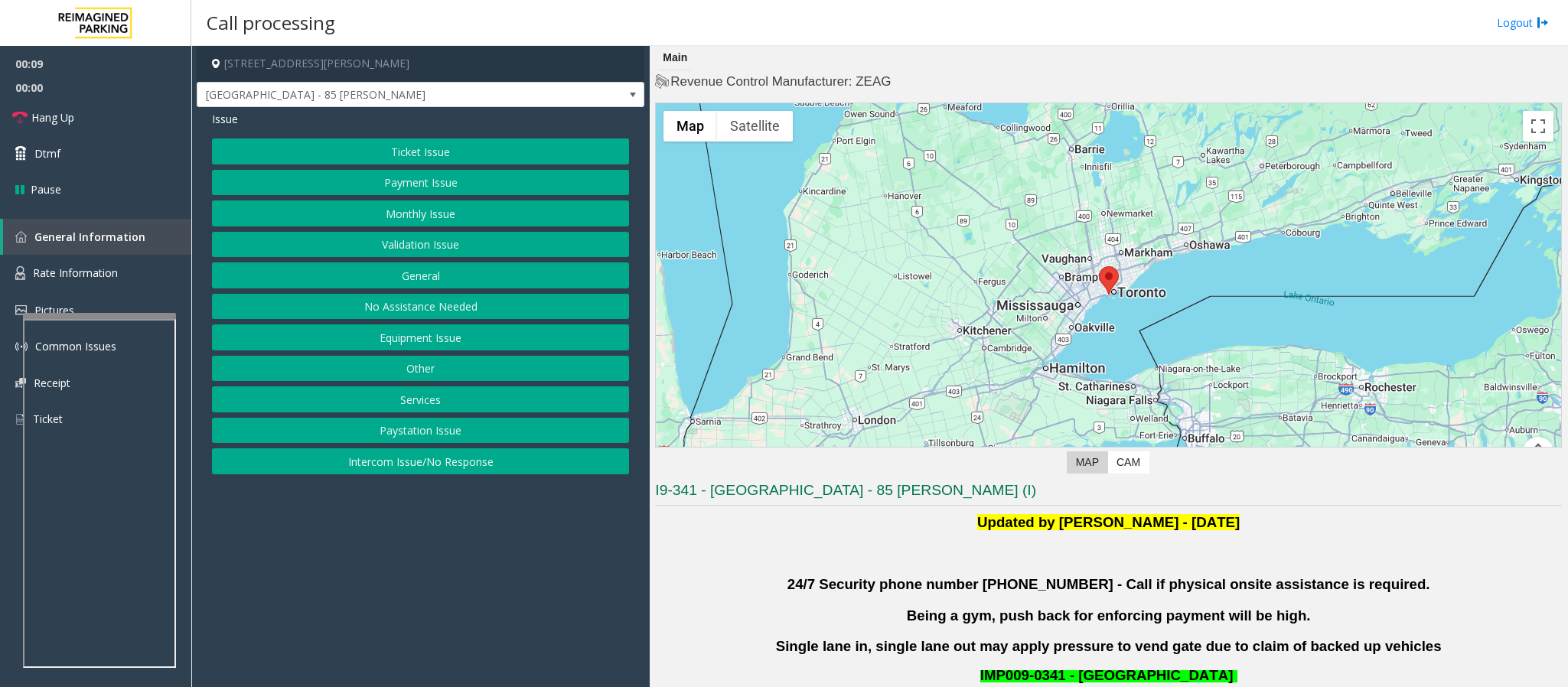
click at [393, 147] on button "Ticket Issue" at bounding box center [420, 151] width 417 height 26
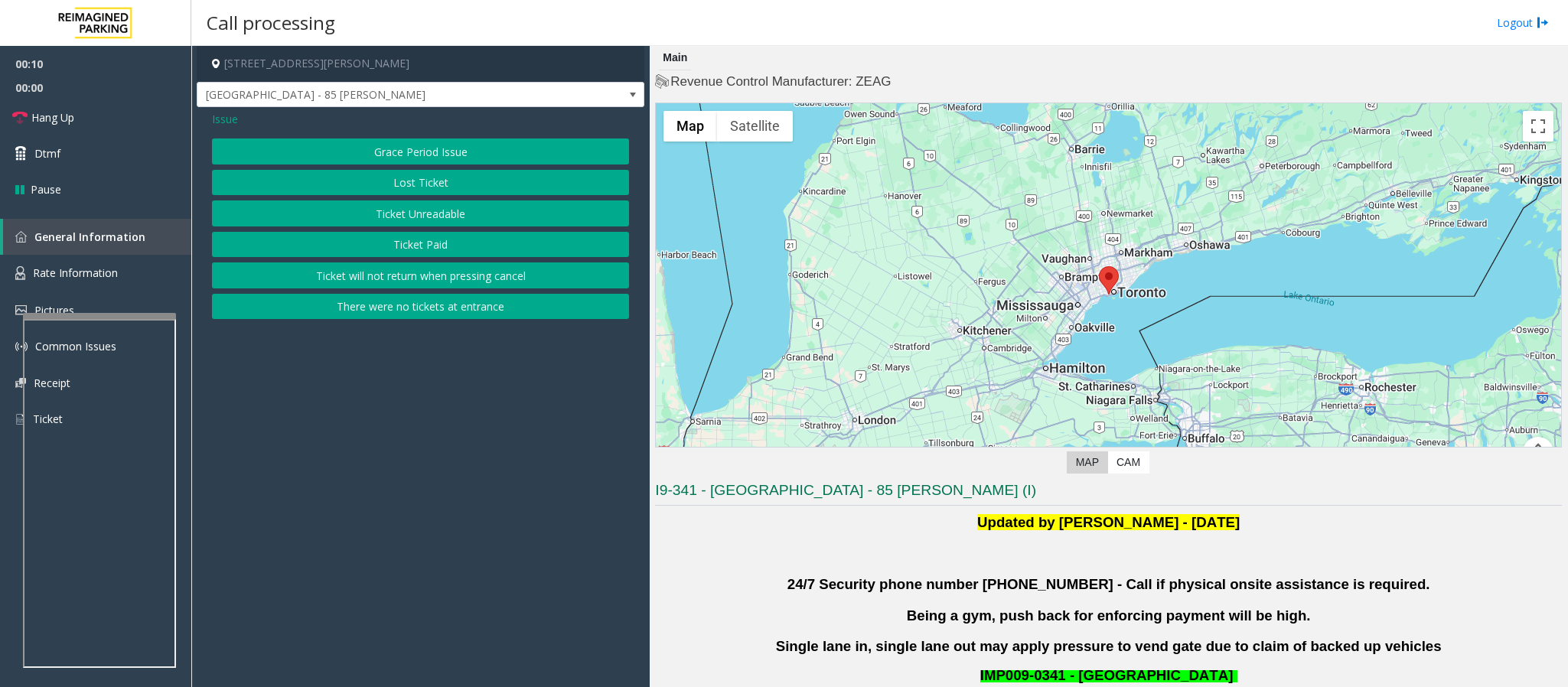
click at [411, 193] on button "Lost Ticket" at bounding box center [420, 182] width 417 height 26
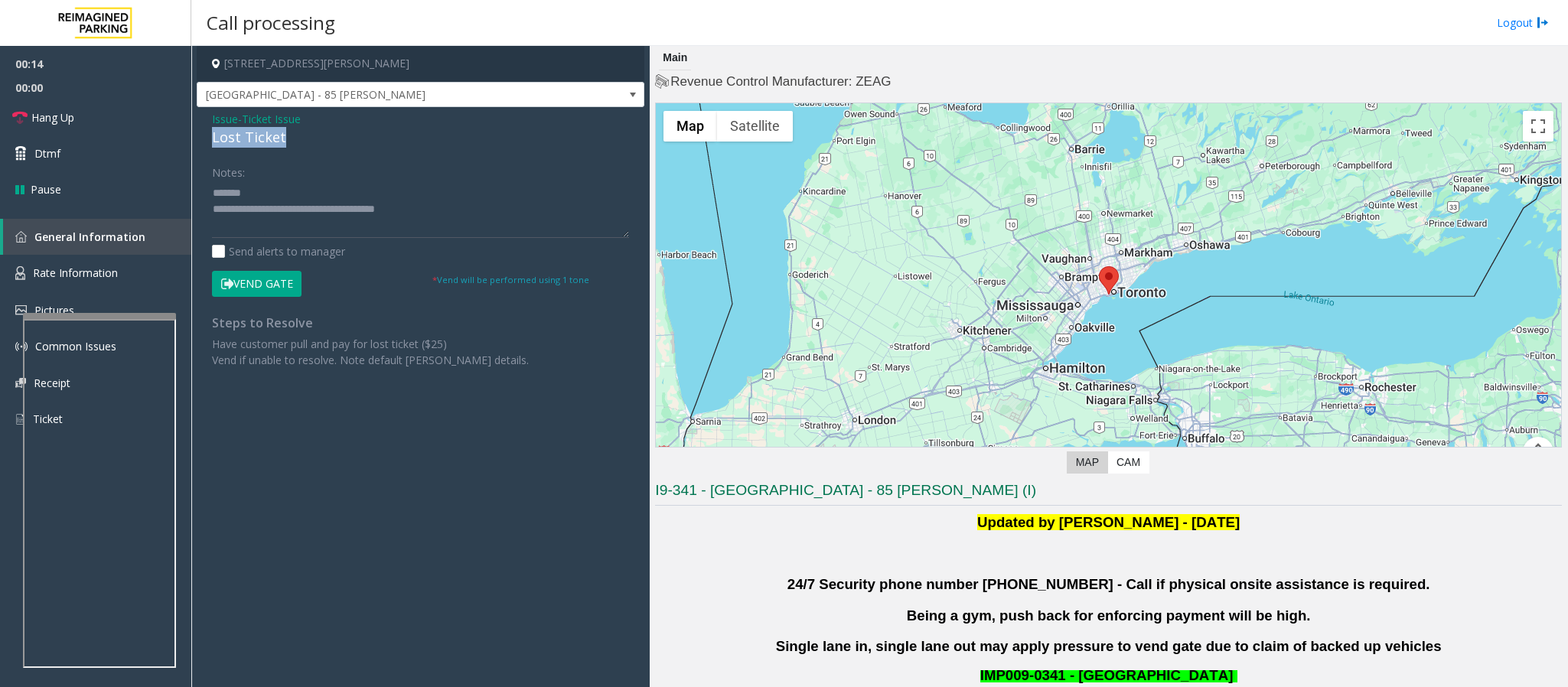
drag, startPoint x: 315, startPoint y: 136, endPoint x: 210, endPoint y: 142, distance: 105.2
click at [210, 142] on div "Issue - Ticket Issue Lost Ticket Notes: Send alerts to manager Vend Gate * Vend…" at bounding box center [420, 245] width 448 height 276
click at [302, 193] on textarea at bounding box center [420, 209] width 417 height 57
drag, startPoint x: 435, startPoint y: 209, endPoint x: 289, endPoint y: 226, distance: 147.0
click at [281, 214] on textarea at bounding box center [420, 209] width 417 height 57
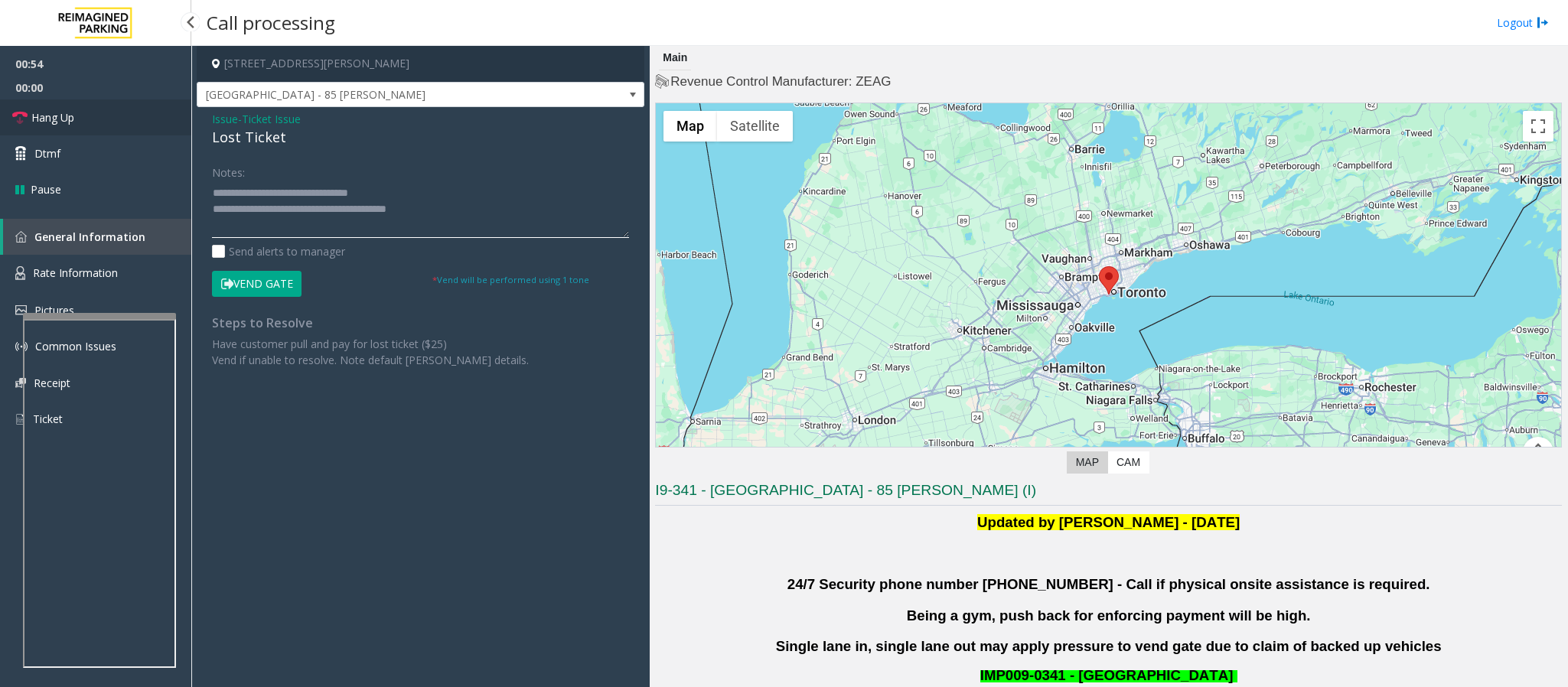
type textarea "**********"
click at [51, 123] on span "Hang Up" at bounding box center [53, 117] width 43 height 16
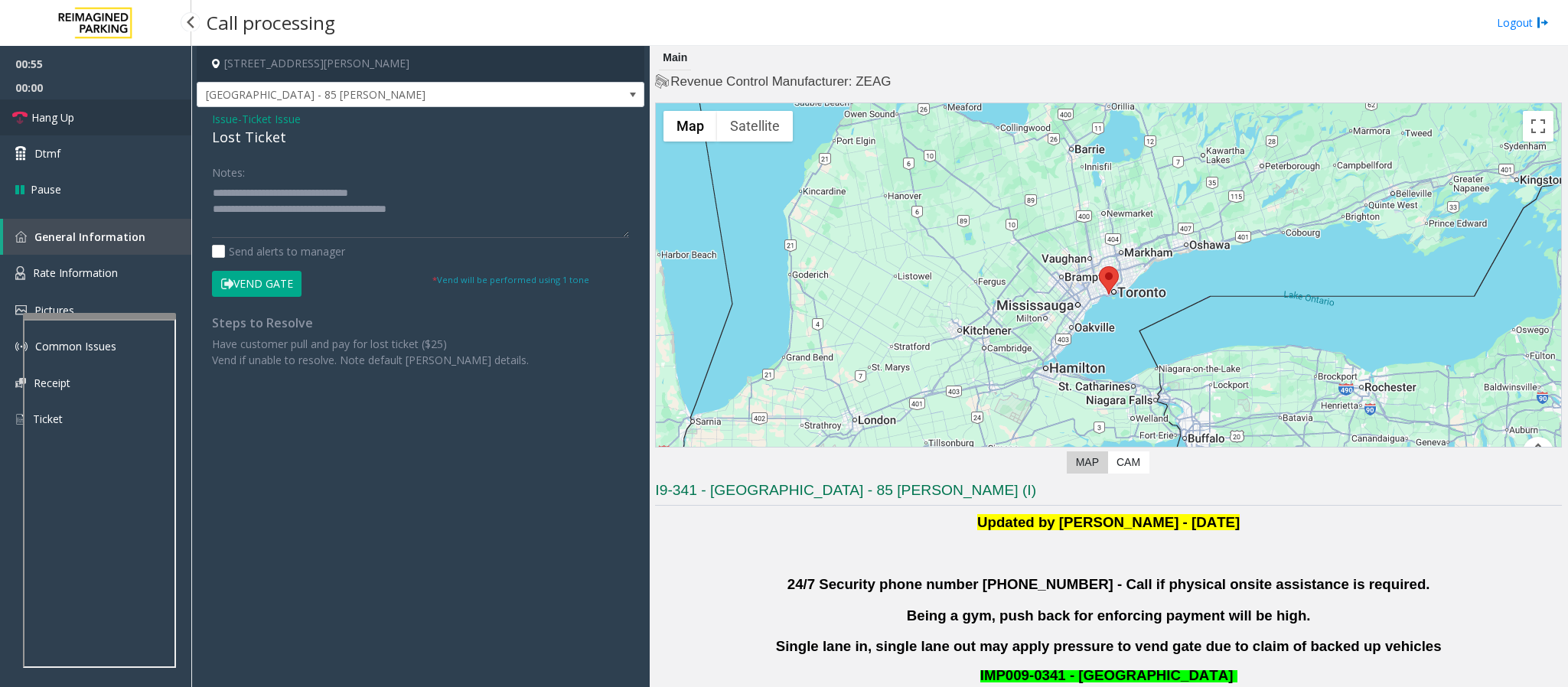
click at [51, 123] on span "Hang Up" at bounding box center [53, 117] width 43 height 16
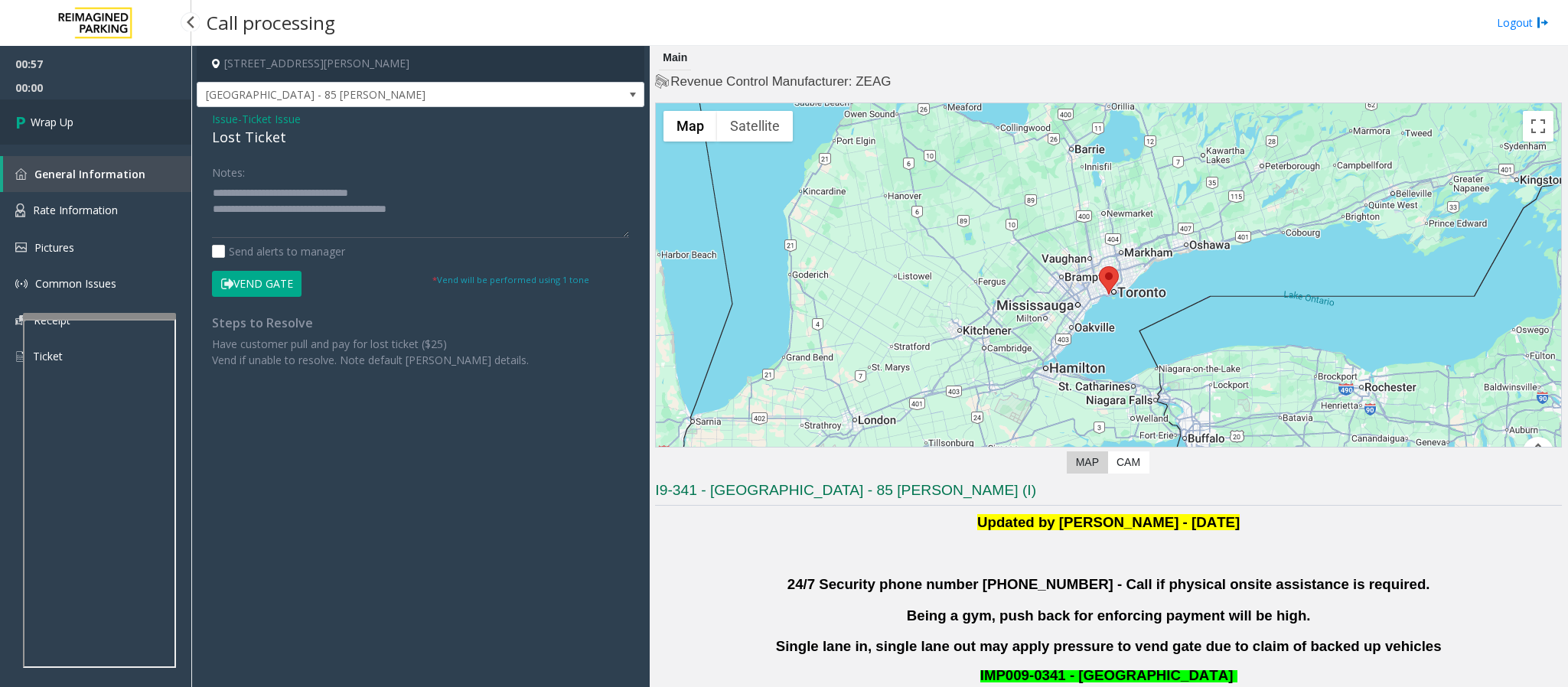
click at [80, 134] on link "Wrap Up" at bounding box center [95, 122] width 191 height 45
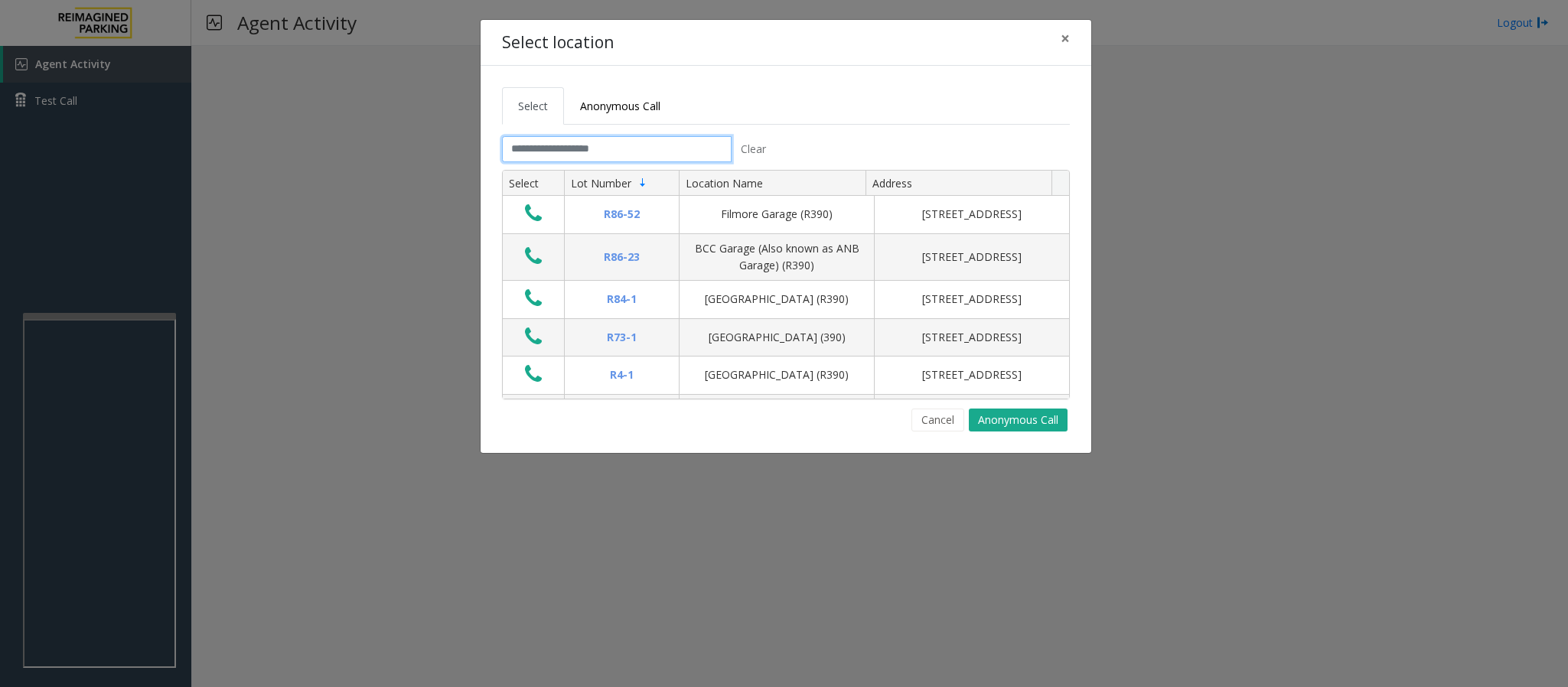
click at [552, 156] on input "text" at bounding box center [616, 149] width 229 height 26
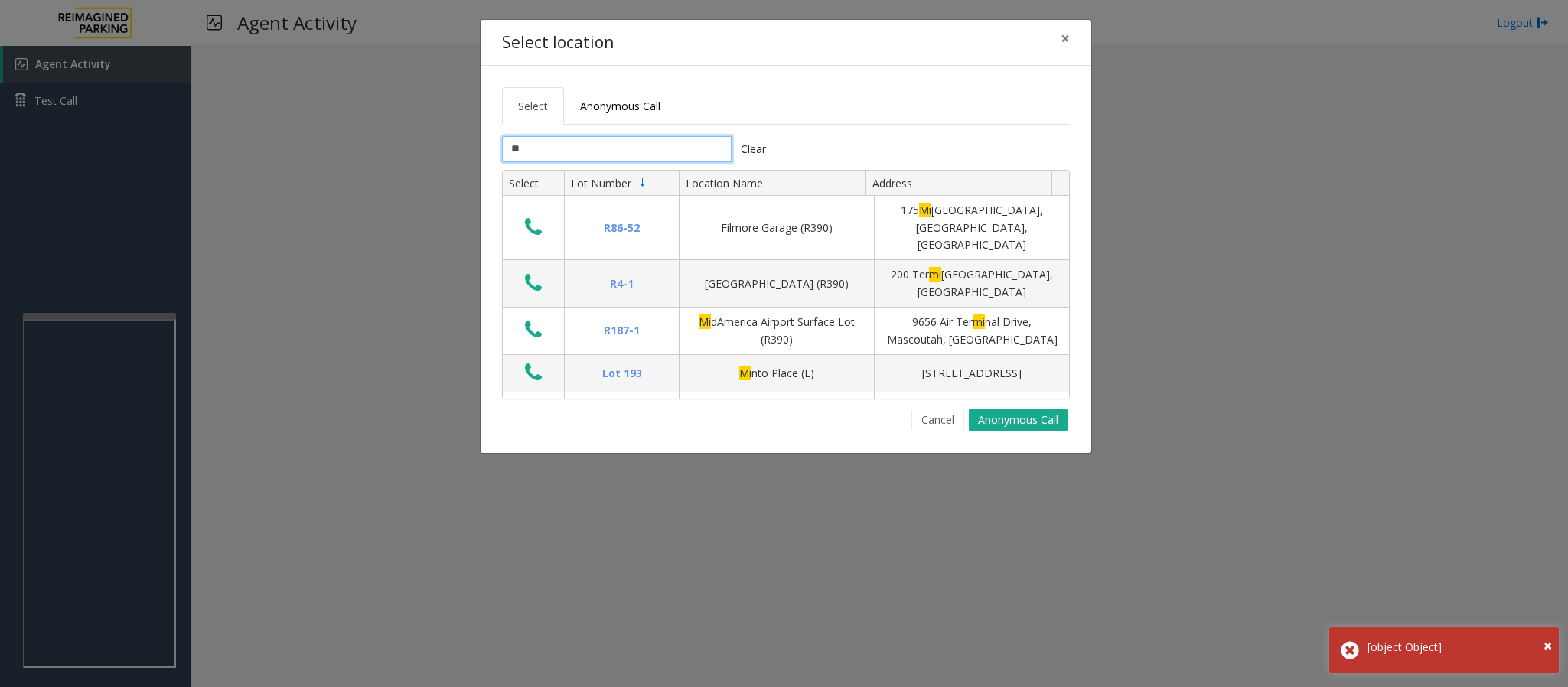
type input "*"
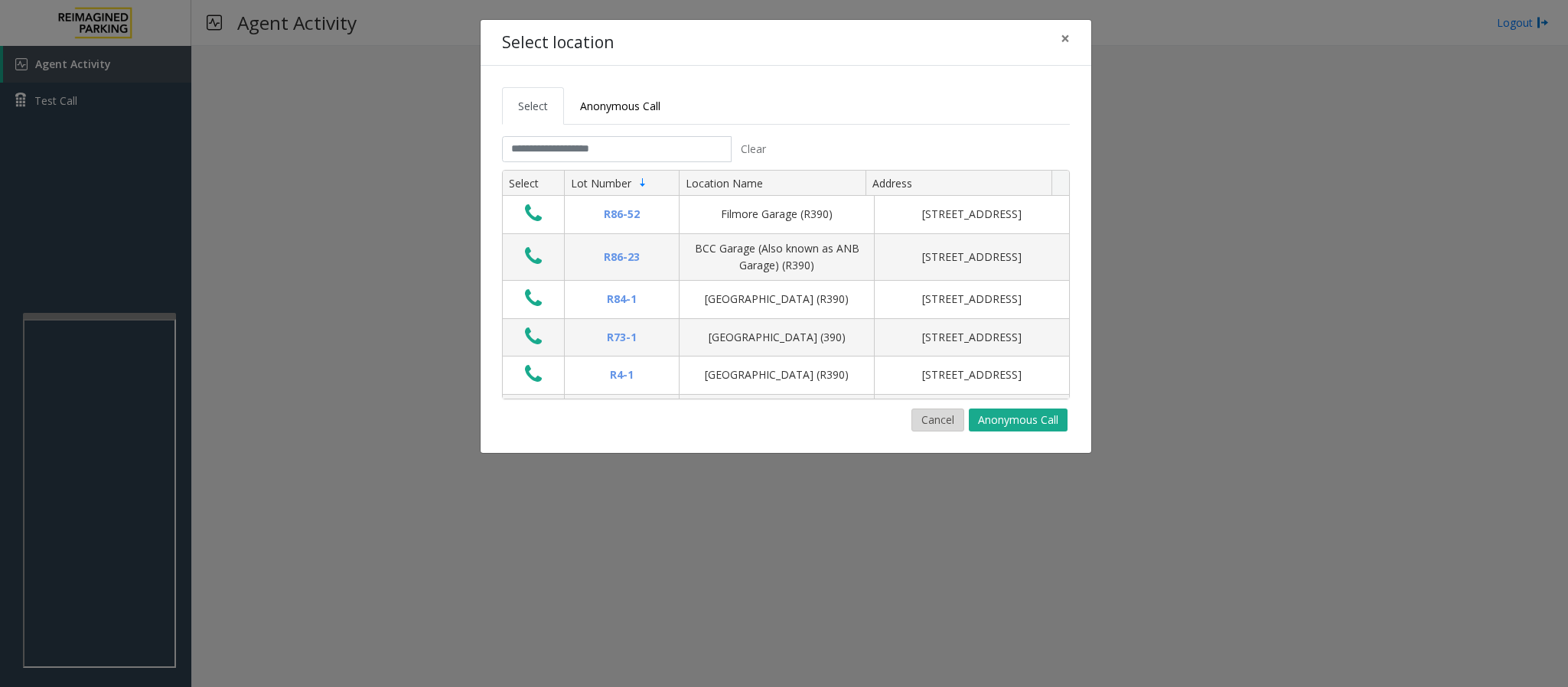
click at [929, 419] on button "Cancel" at bounding box center [938, 419] width 53 height 23
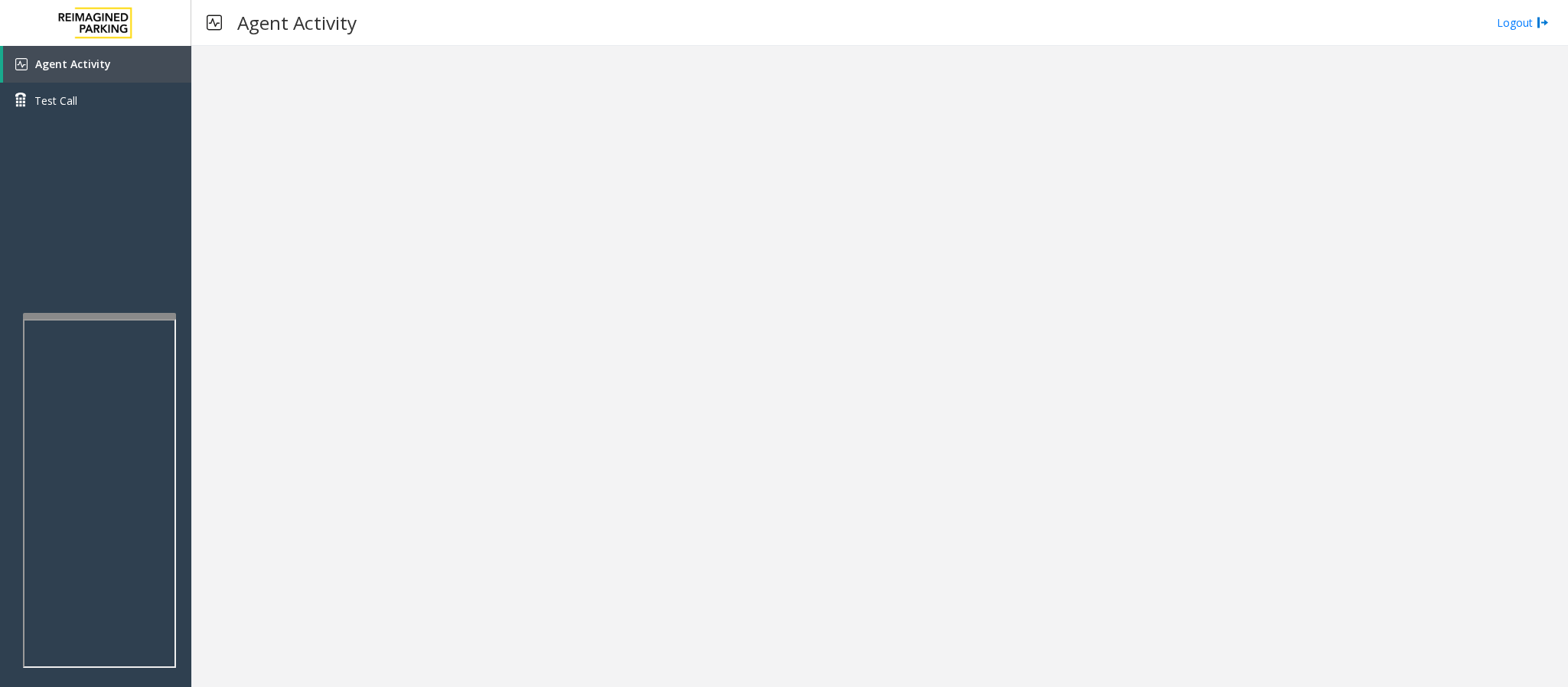
click at [556, 242] on div at bounding box center [879, 367] width 1377 height 641
